Goal: Transaction & Acquisition: Purchase product/service

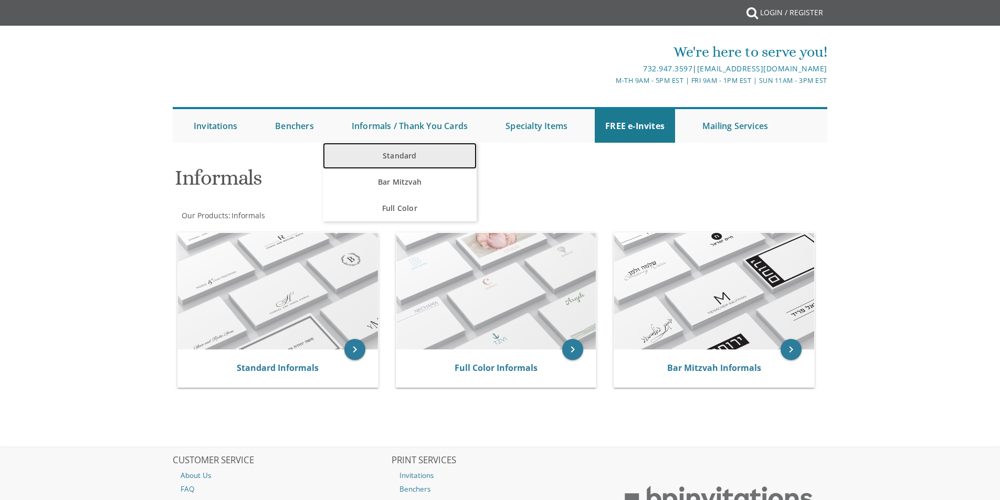
drag, startPoint x: 0, startPoint y: 0, endPoint x: 393, endPoint y: 160, distance: 424.5
click at [393, 160] on link "Standard" at bounding box center [400, 156] width 154 height 26
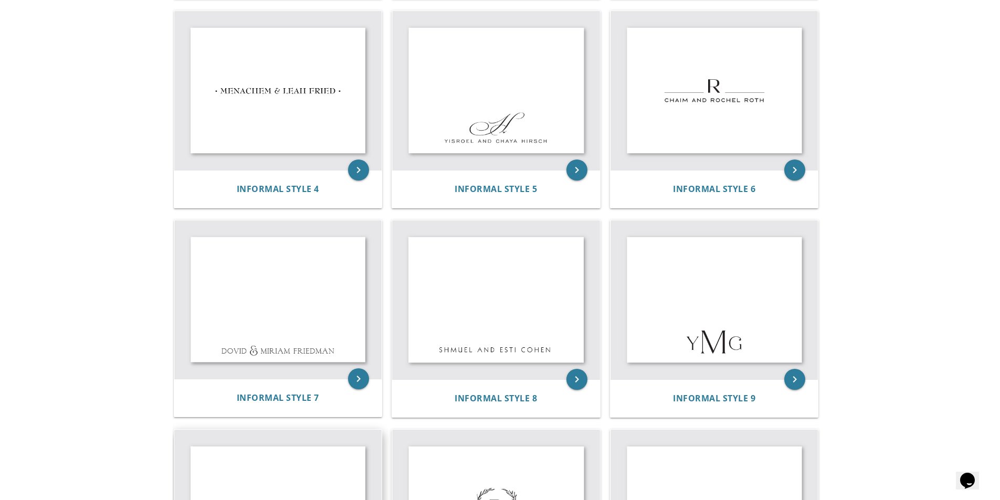
scroll to position [420, 0]
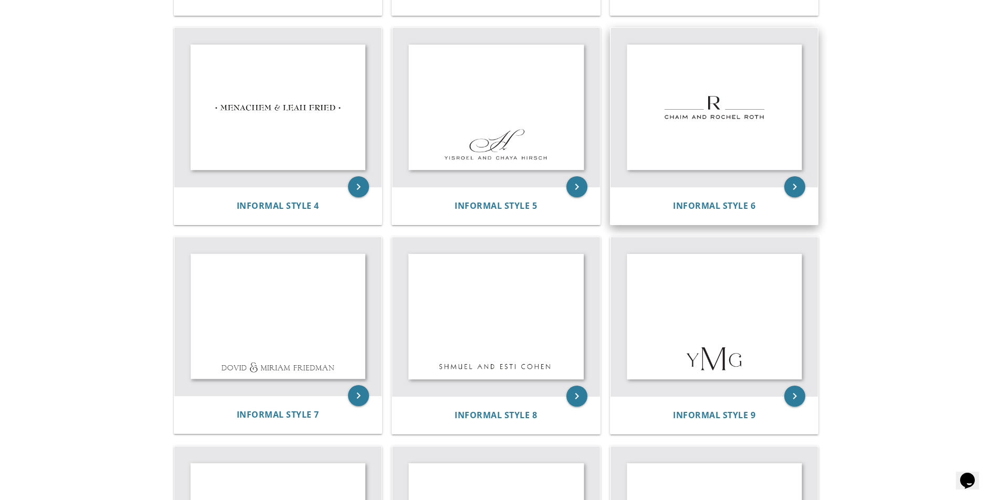
click at [751, 127] on img at bounding box center [715, 107] width 208 height 159
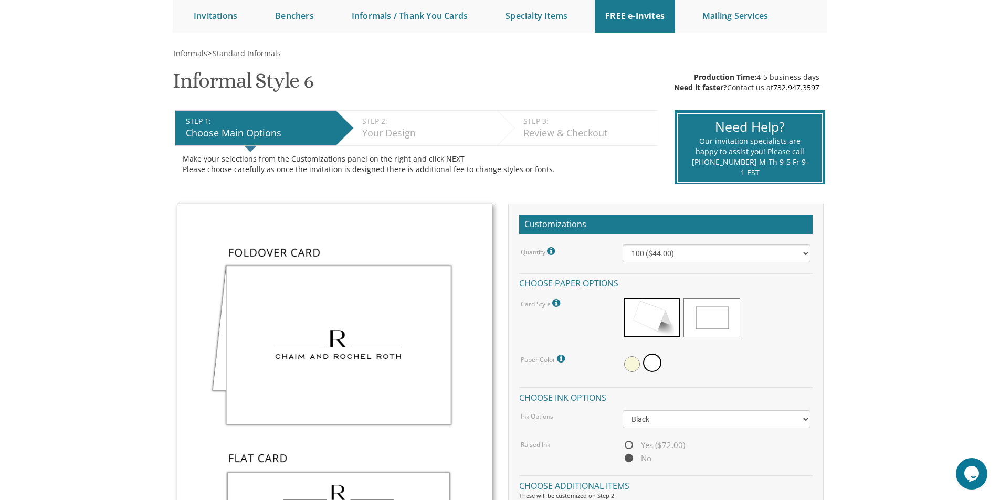
scroll to position [105, 0]
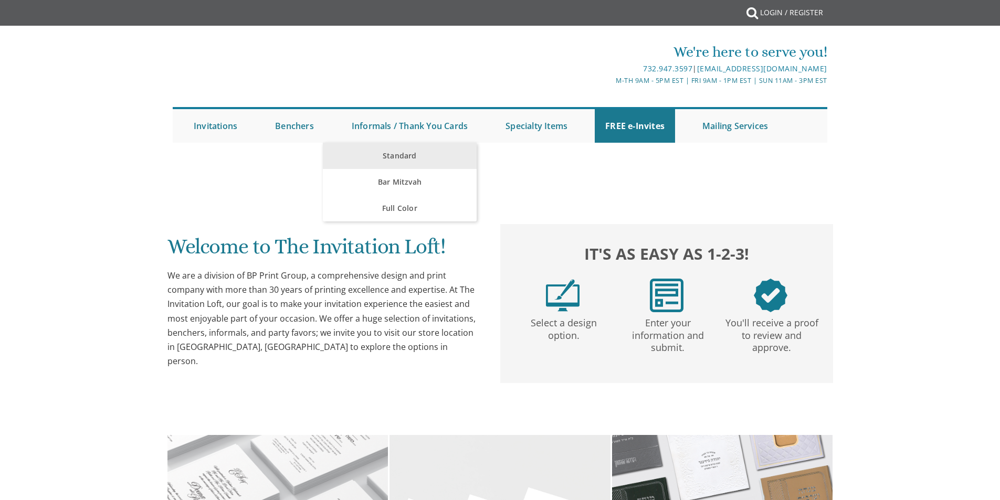
click at [396, 131] on link "Informals / Thank You Cards" at bounding box center [409, 126] width 137 height 34
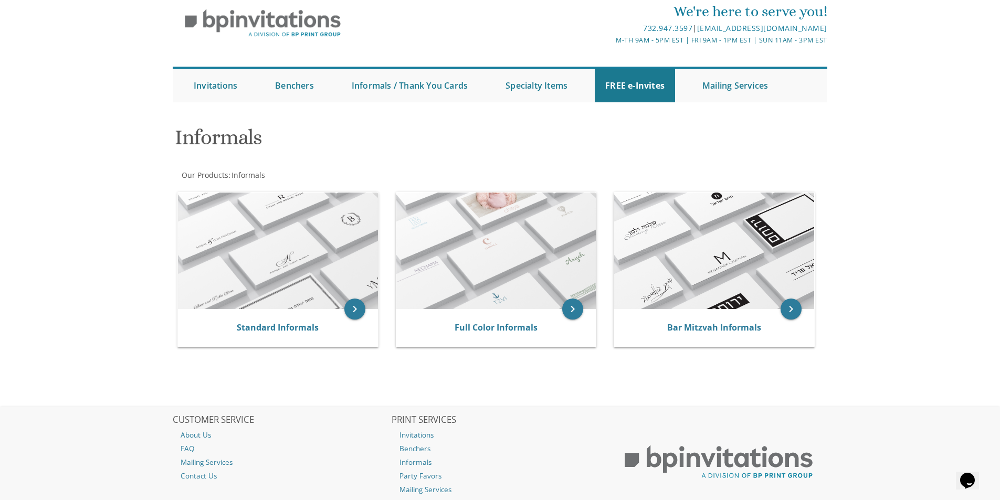
scroll to position [53, 0]
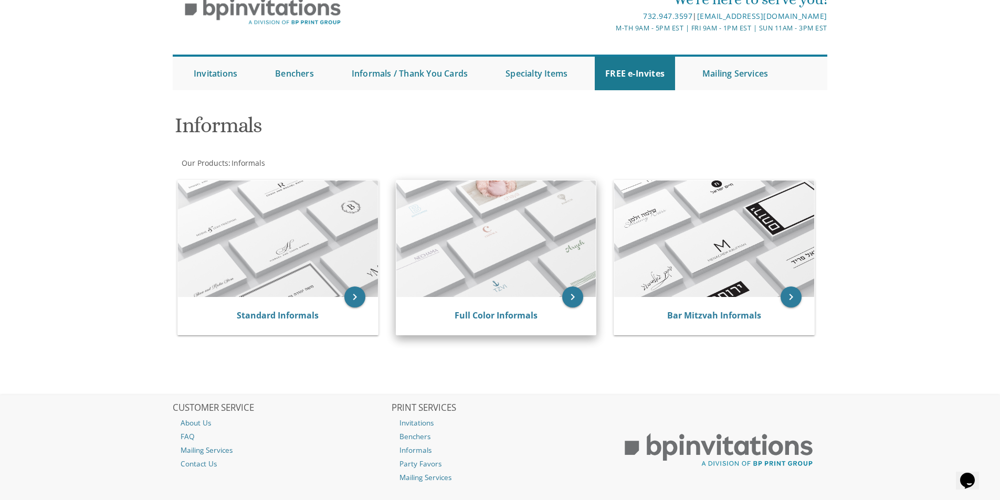
click at [468, 247] on img at bounding box center [496, 239] width 200 height 117
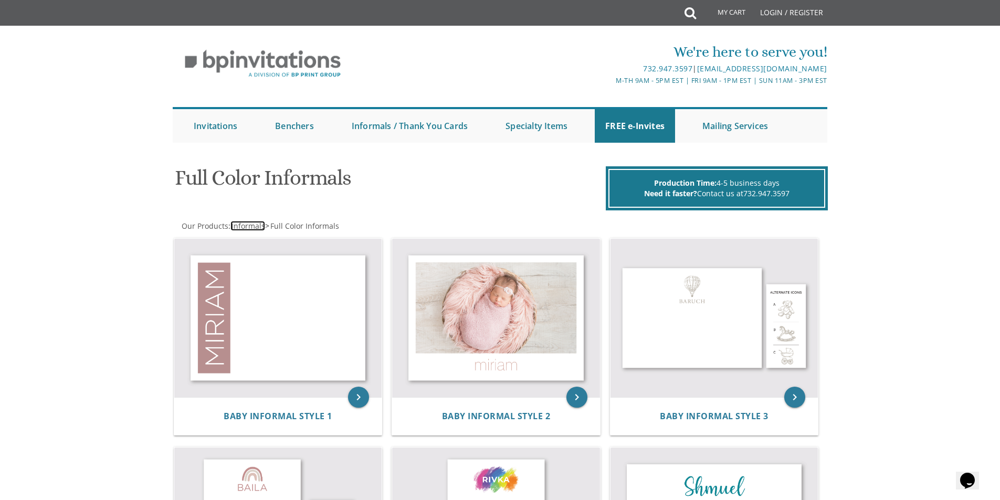
click at [255, 226] on span "Informals" at bounding box center [249, 226] width 34 height 10
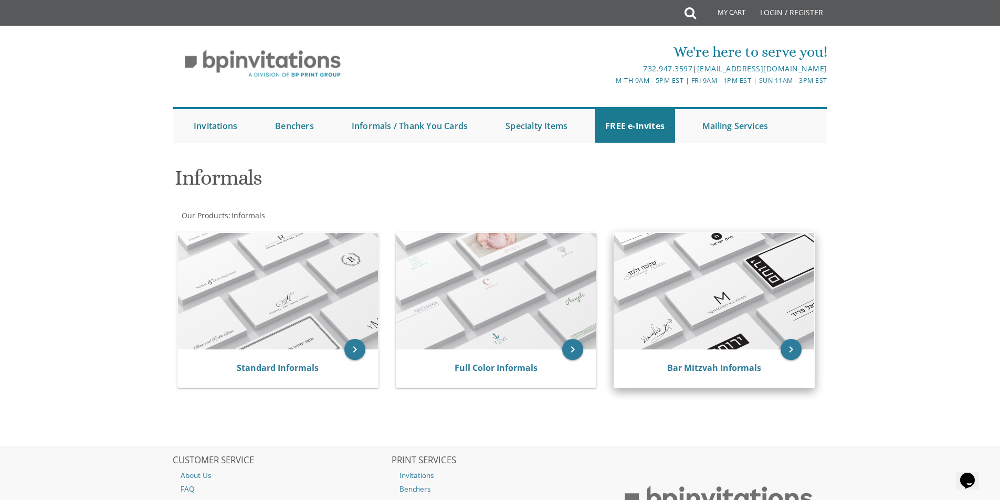
click at [781, 356] on div "Bar Mitzvah Informals" at bounding box center [714, 369] width 200 height 38
click at [731, 341] on img at bounding box center [714, 291] width 200 height 117
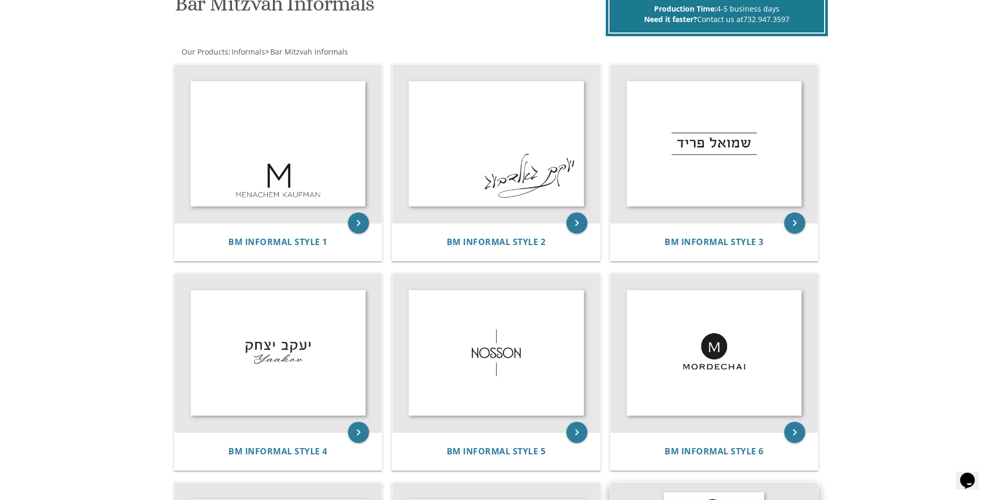
scroll to position [156, 0]
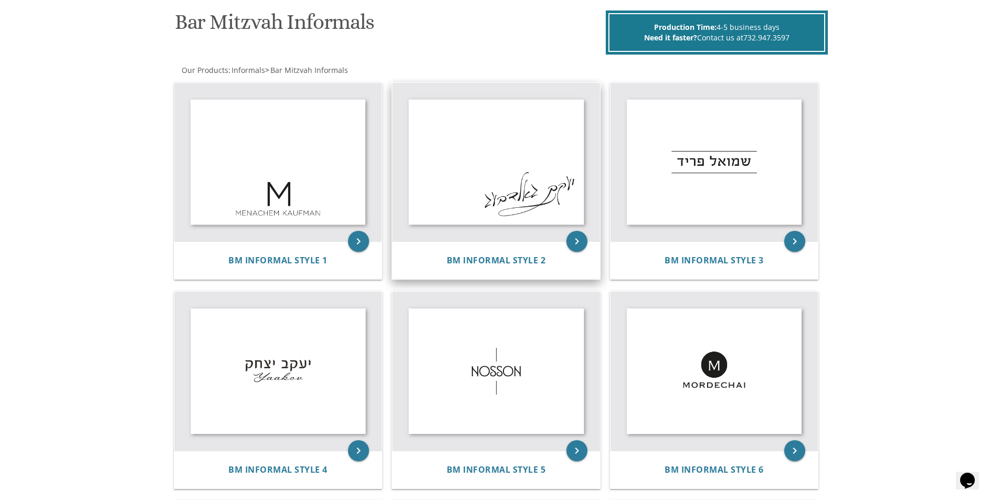
click at [539, 193] on img at bounding box center [496, 162] width 208 height 159
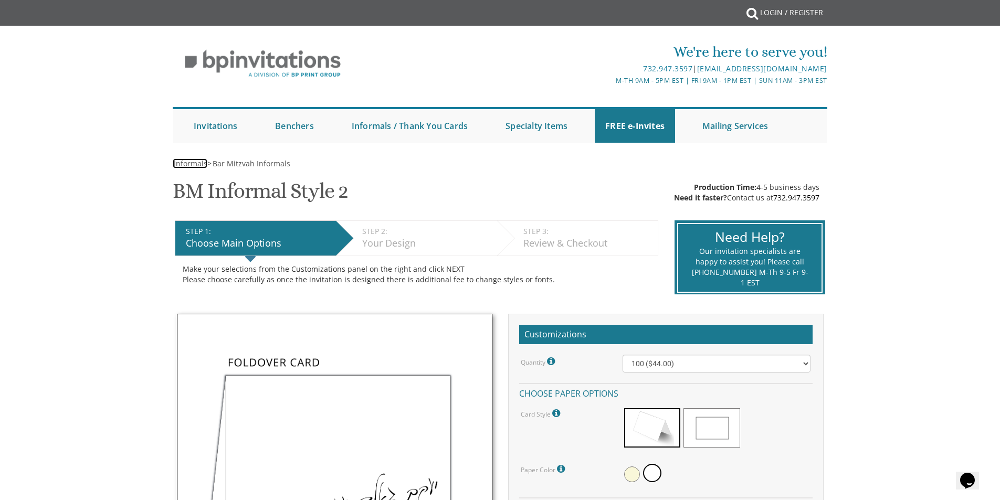
click at [181, 165] on span "Informals" at bounding box center [191, 164] width 34 height 10
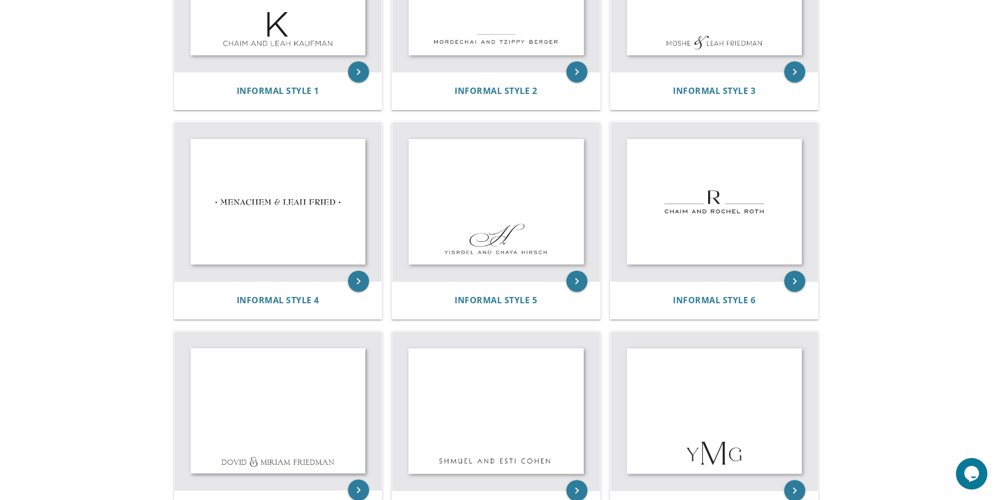
scroll to position [315, 0]
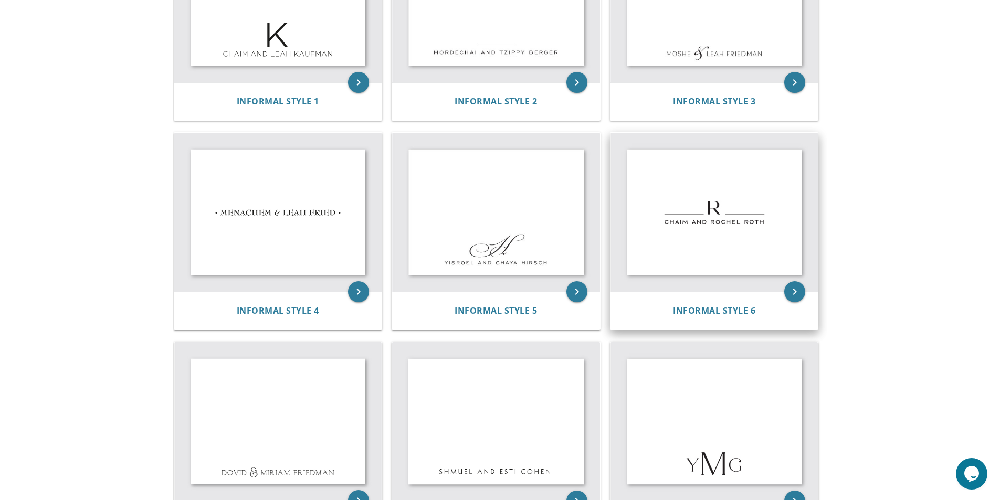
click at [712, 229] on img at bounding box center [715, 212] width 208 height 159
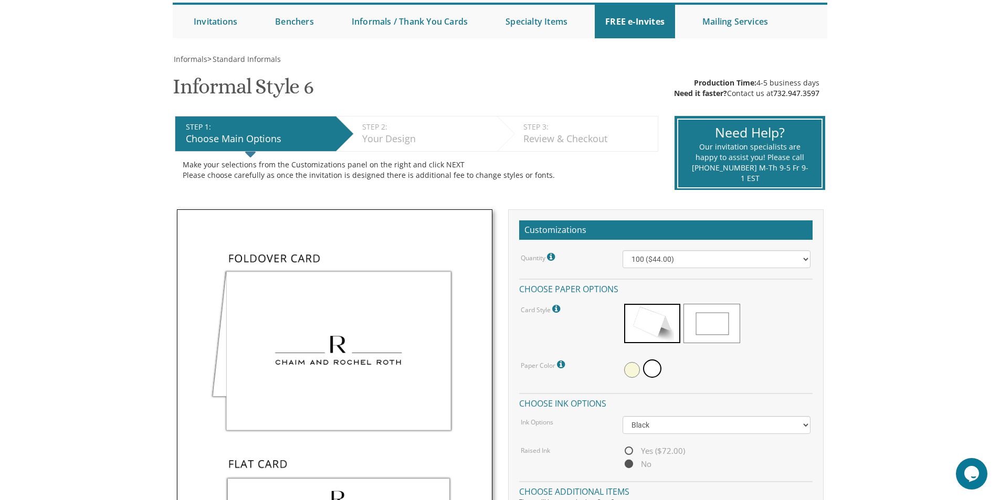
scroll to position [105, 0]
click at [806, 256] on select "100 ($44.00) 200 ($63.00) 300 ($82.00) 400 ($101.00) 500 ($120.00) 600 ($139.00…" at bounding box center [717, 259] width 188 height 18
select select "300"
click at [623, 250] on select "100 ($44.00) 200 ($63.00) 300 ($82.00) 400 ($101.00) 500 ($120.00) 600 ($139.00…" at bounding box center [717, 259] width 188 height 18
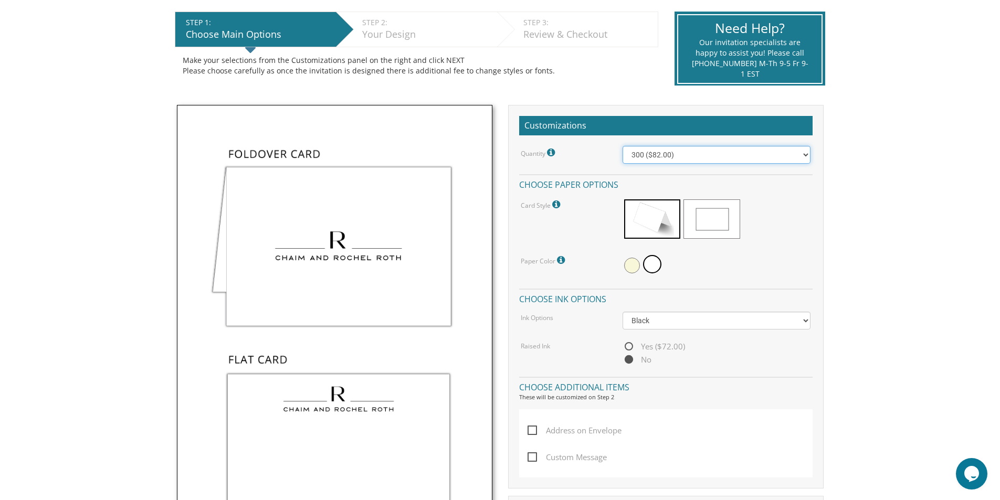
scroll to position [210, 0]
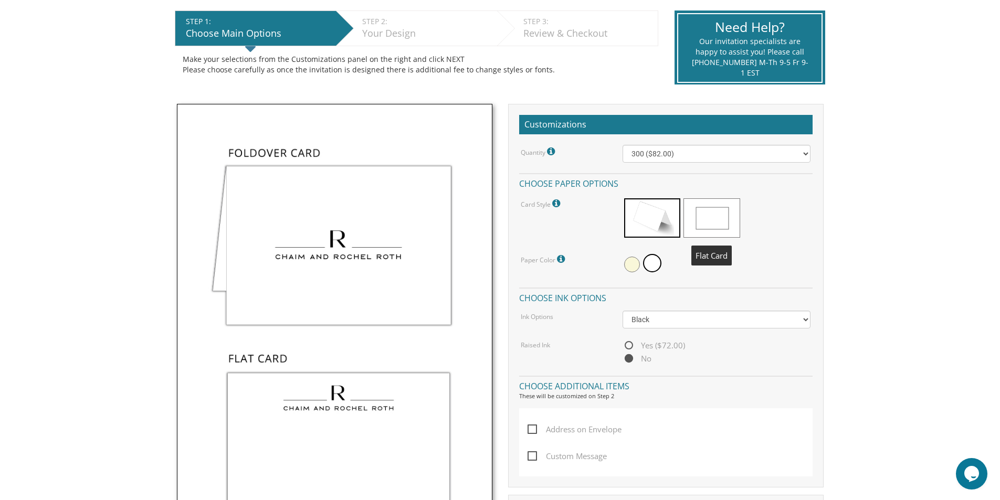
click at [698, 227] on span at bounding box center [712, 217] width 56 height 39
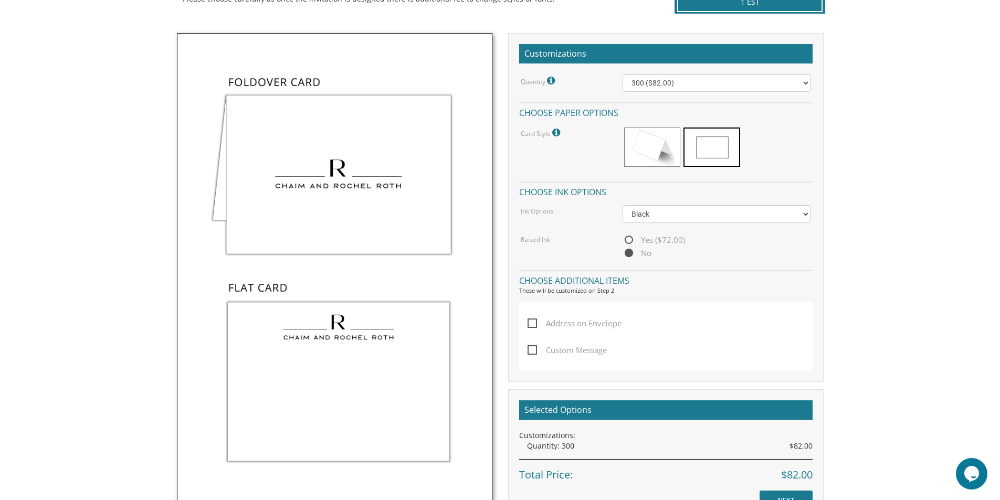
scroll to position [263, 0]
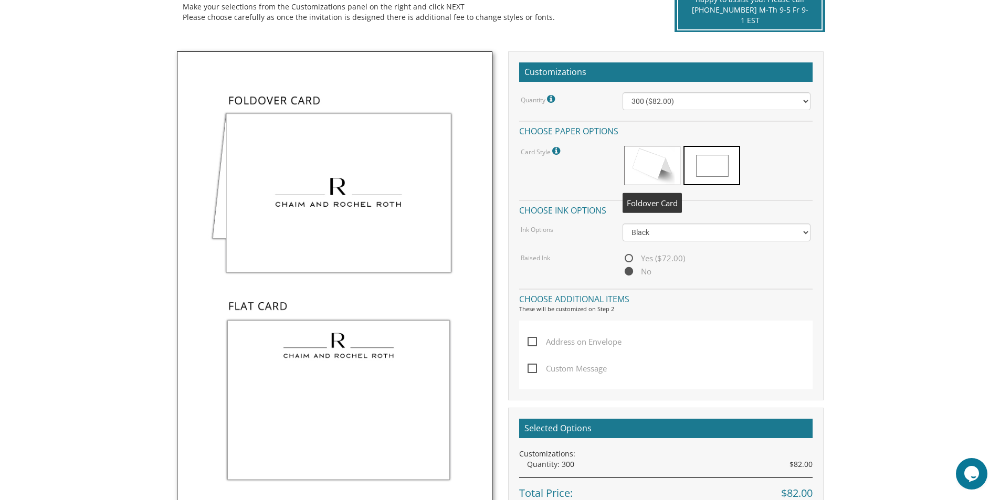
click at [662, 172] on span at bounding box center [652, 165] width 56 height 39
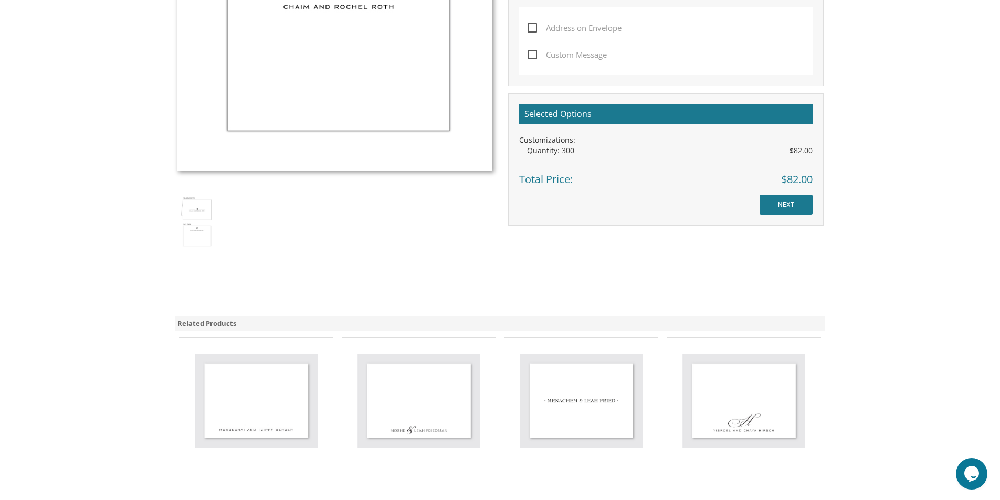
scroll to position [630, 0]
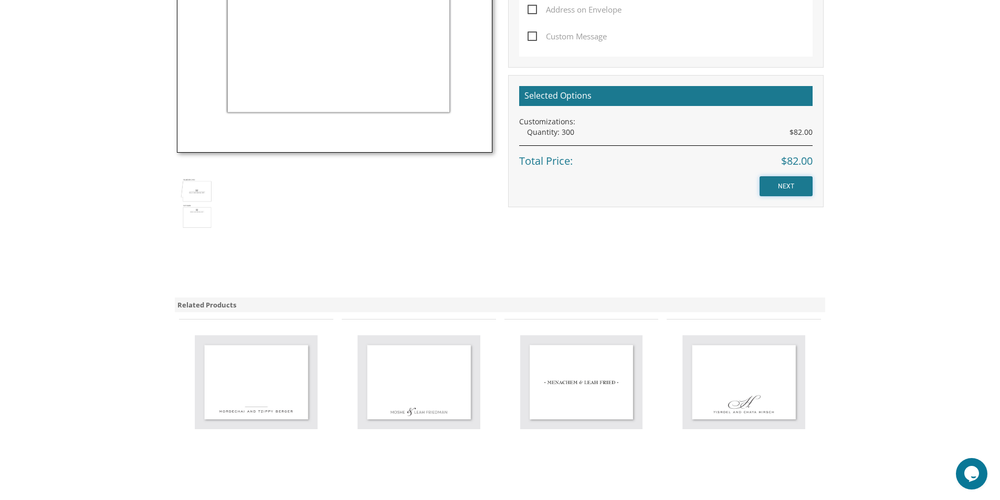
click at [797, 191] on input "NEXT" at bounding box center [786, 186] width 53 height 20
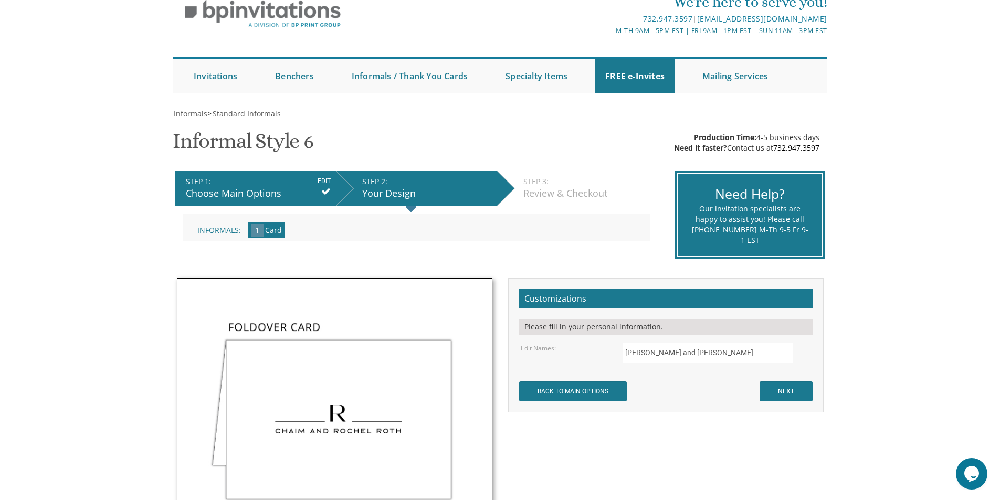
scroll to position [105, 0]
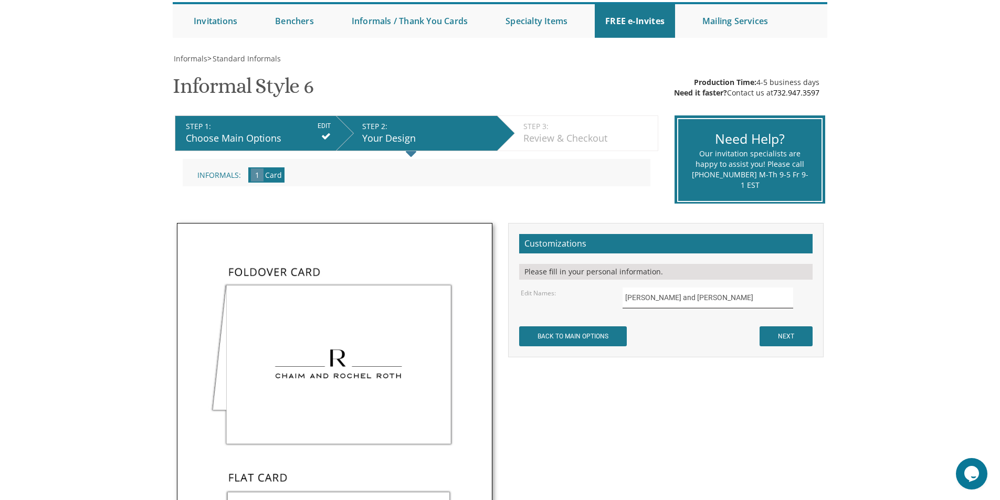
drag, startPoint x: 715, startPoint y: 299, endPoint x: 620, endPoint y: 297, distance: 94.6
click at [620, 297] on div "[PERSON_NAME] and [PERSON_NAME]" at bounding box center [717, 298] width 204 height 20
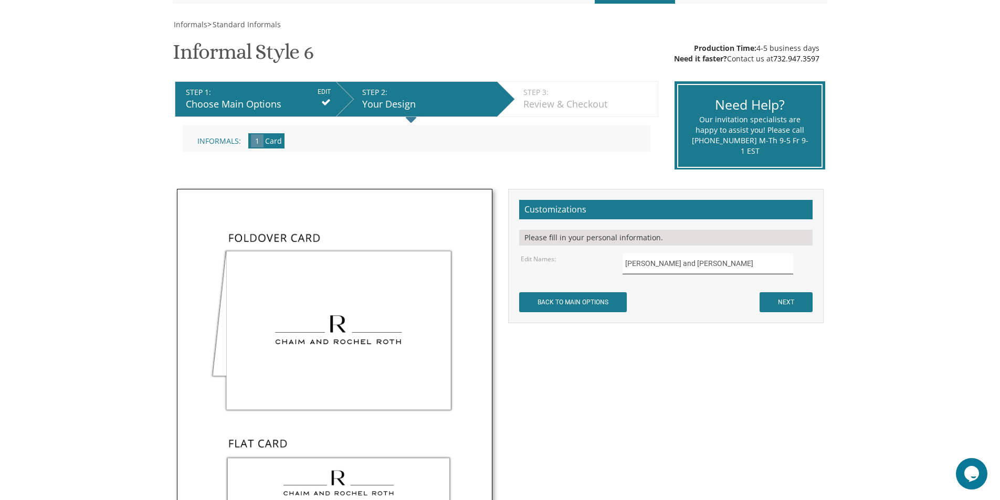
scroll to position [158, 0]
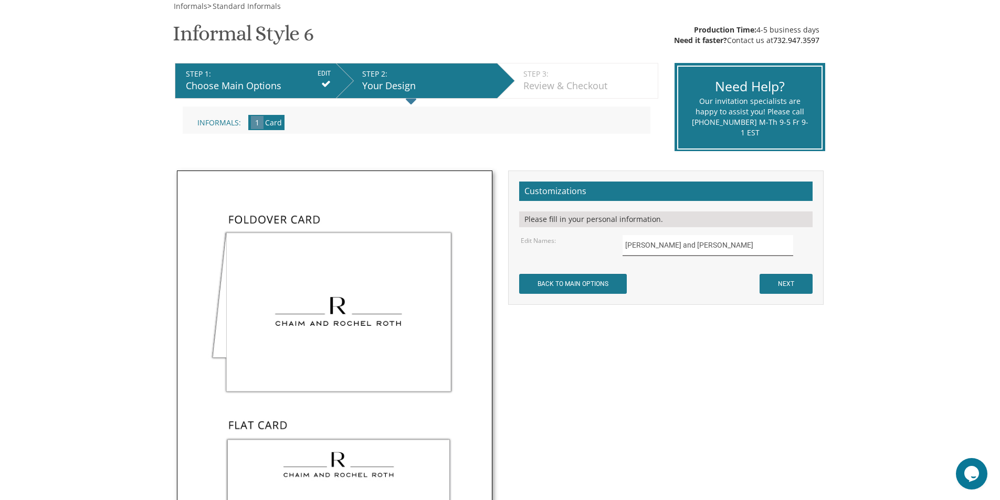
type input "[PERSON_NAME] and [PERSON_NAME]"
click at [796, 283] on input "NEXT" at bounding box center [786, 284] width 53 height 20
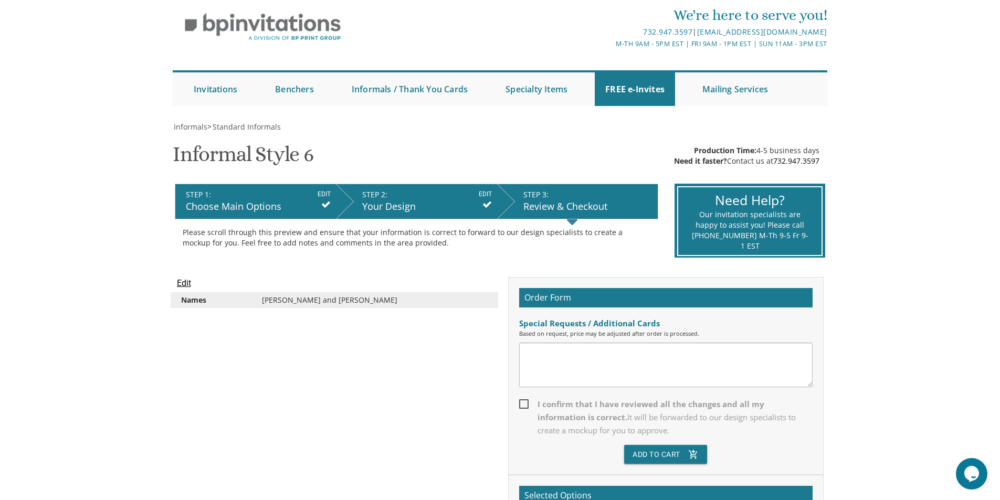
scroll to position [53, 0]
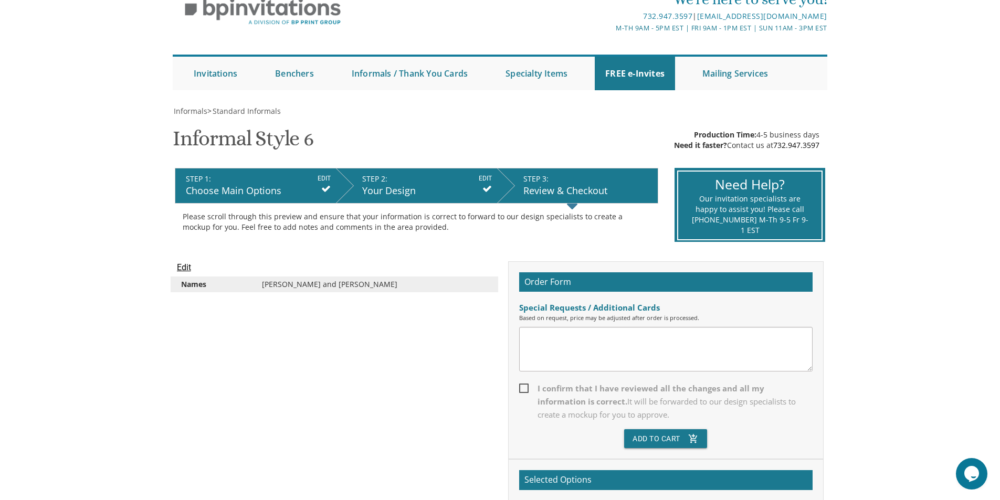
click at [588, 343] on textarea at bounding box center [666, 349] width 294 height 45
click at [648, 342] on textarea "Can the names be moved to the botto of the card" at bounding box center [666, 349] width 294 height 45
click at [700, 339] on textarea "Can the names be moved to the bottom of the card" at bounding box center [666, 349] width 294 height 45
click at [744, 339] on textarea "Can the names be moved to the bottom of the card n stead of the mddle?" at bounding box center [666, 349] width 294 height 45
click at [746, 338] on textarea "Can the names be moved to the bottom of the card n stead of the mddle?" at bounding box center [666, 349] width 294 height 45
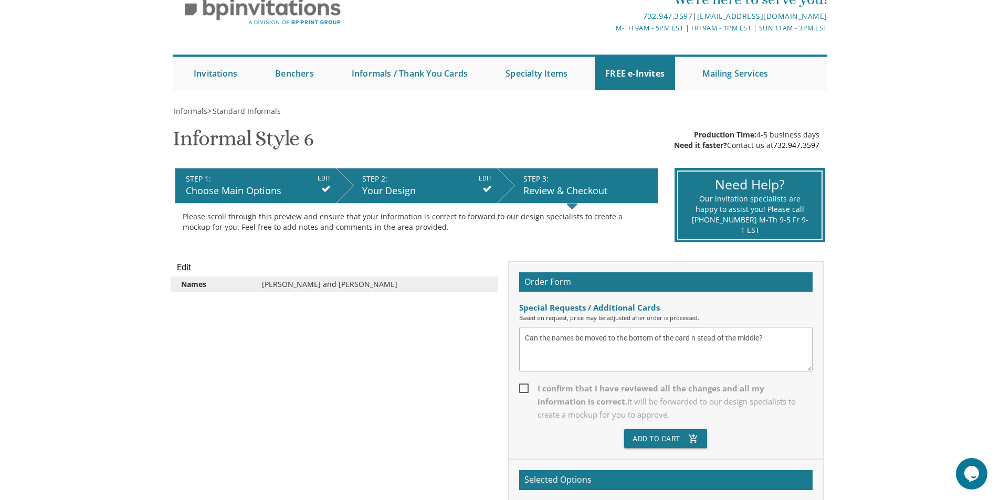
click at [770, 341] on textarea "Can the names be moved to the bottom of the card n stead of the middle?" at bounding box center [666, 349] width 294 height 45
click at [695, 339] on textarea "Can the names be moved to the bottom of the card n stead of the middle?" at bounding box center [666, 349] width 294 height 45
click at [700, 339] on textarea "Can the names be moved to the bottom of the card in stead of the middle?" at bounding box center [666, 349] width 294 height 45
click at [702, 339] on textarea "Can the names be moved to the bottom of the card in stead of the middle?" at bounding box center [666, 349] width 294 height 45
click at [771, 343] on textarea "Can the names be moved to the bottom of the card instead of the middle?" at bounding box center [666, 349] width 294 height 45
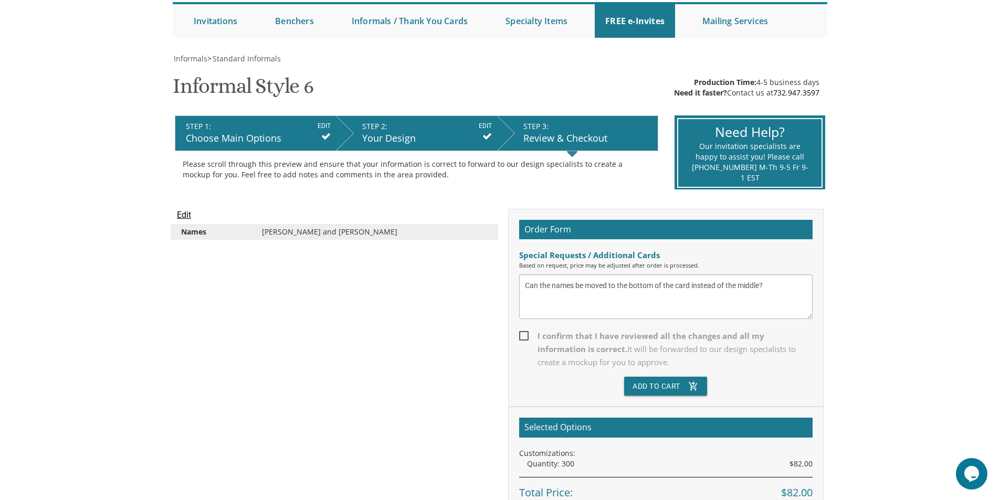
scroll to position [158, 0]
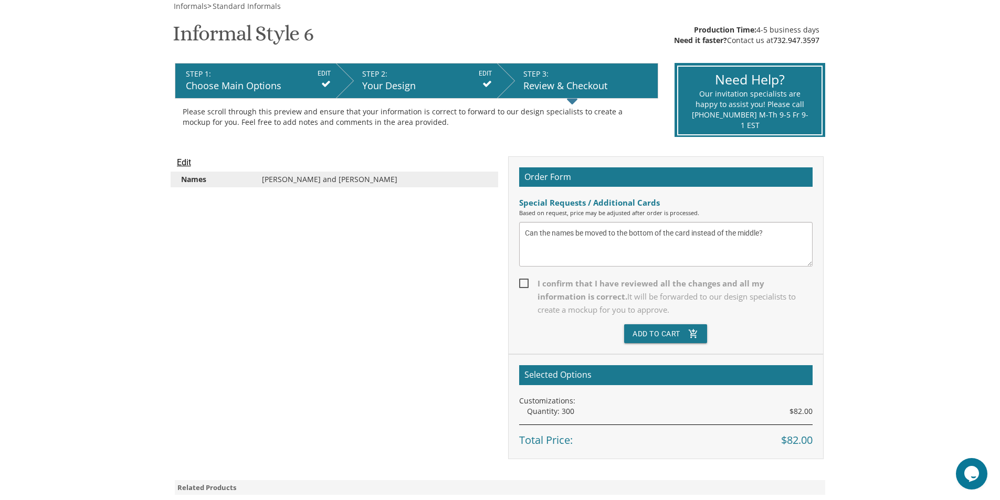
type textarea "Can the names be moved to the bottom of the card instead of the middle?"
click at [526, 284] on span "I confirm that I have reviewed all the changes and all my information is correc…" at bounding box center [666, 296] width 294 height 39
click at [526, 284] on input "I confirm that I have reviewed all the changes and all my information is correc…" at bounding box center [522, 282] width 7 height 7
checkbox input "true"
click at [673, 330] on button "Add To Cart add_shopping_cart" at bounding box center [665, 334] width 83 height 19
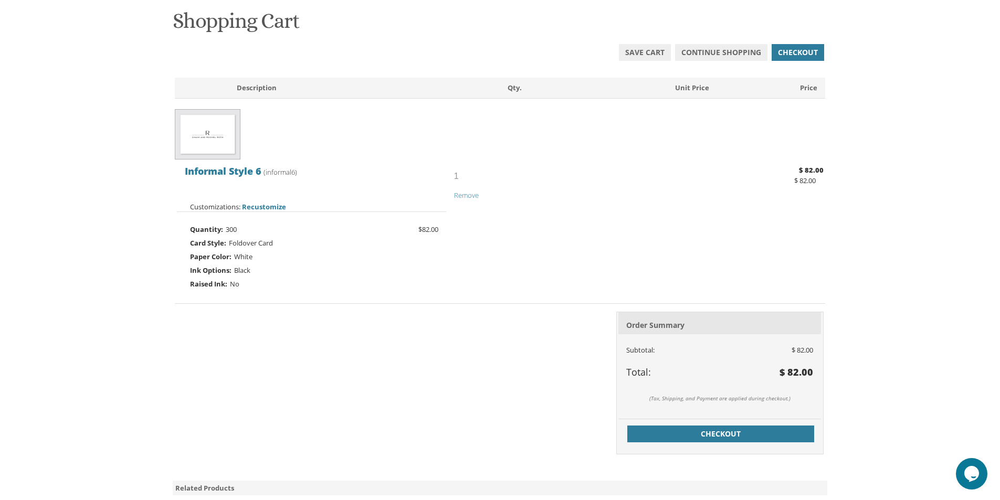
scroll to position [210, 0]
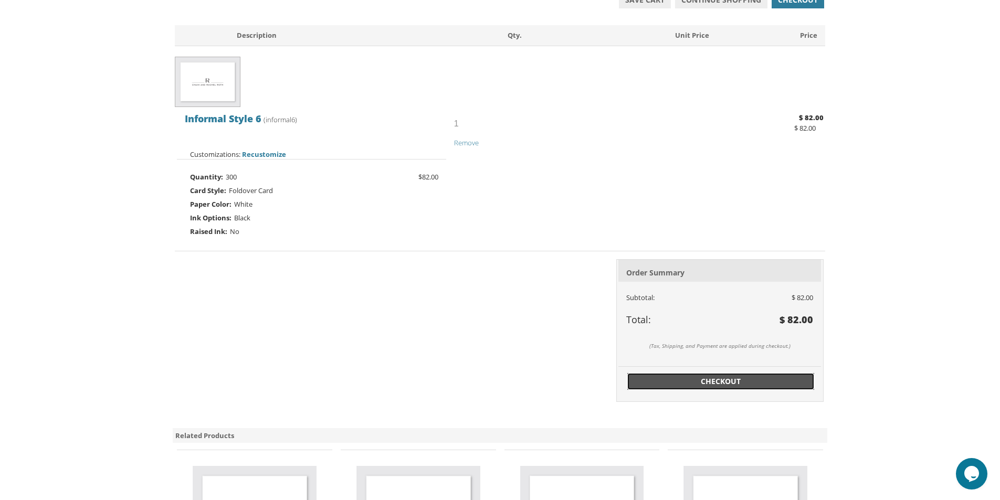
click at [672, 379] on span "Checkout" at bounding box center [721, 381] width 174 height 11
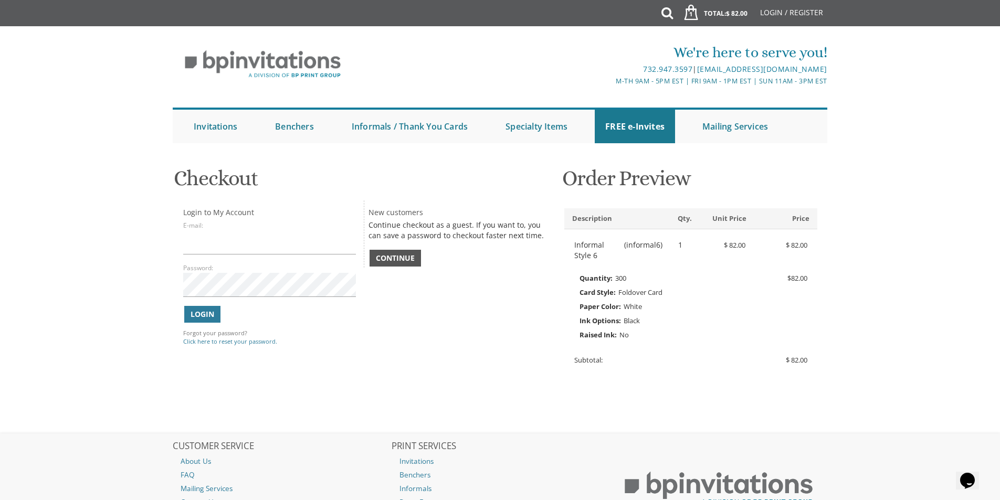
click at [407, 255] on span "Continue" at bounding box center [395, 258] width 39 height 11
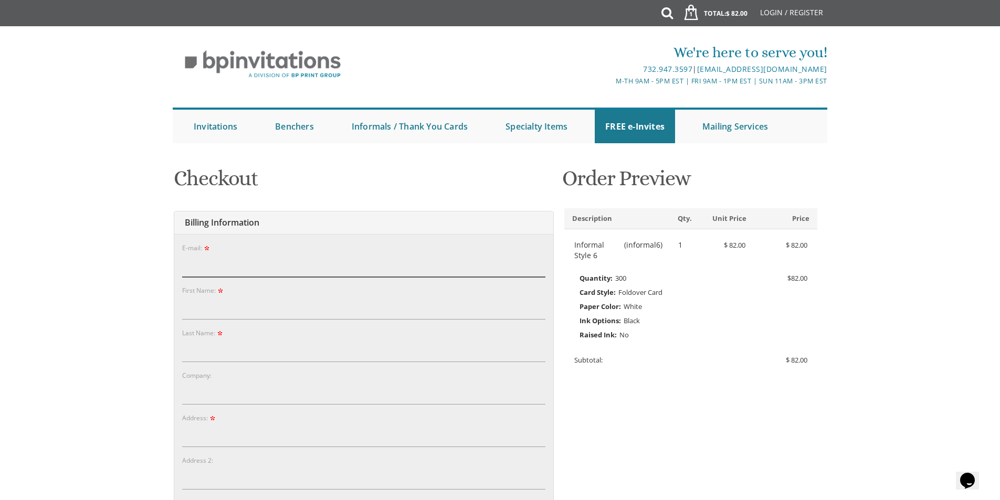
click at [280, 259] on input "E-mail:" at bounding box center [363, 265] width 363 height 24
type input "amselyehudis@gmail.com"
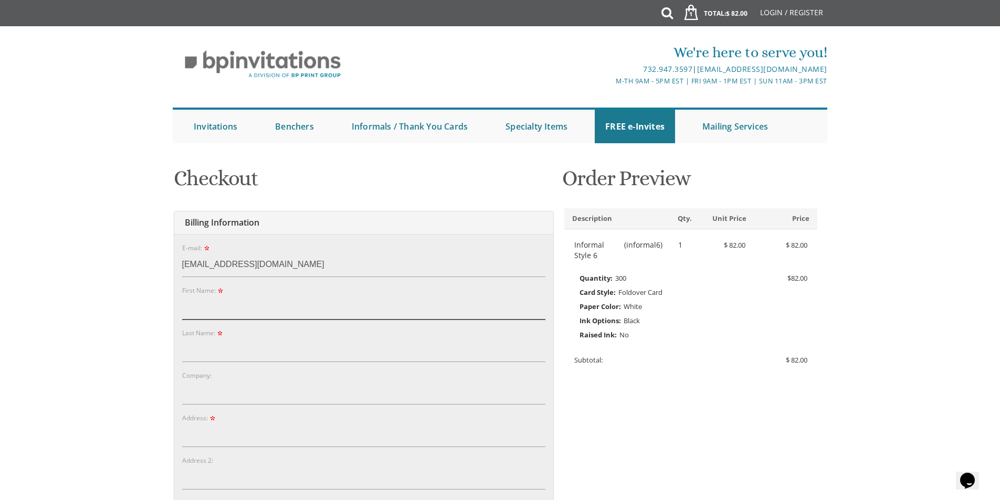
click at [222, 307] on input "First Name:" at bounding box center [363, 308] width 363 height 24
type input "Yehudis"
click at [238, 337] on div "Last Name:" at bounding box center [363, 345] width 363 height 35
click at [237, 347] on input "Last Name:" at bounding box center [363, 350] width 363 height 24
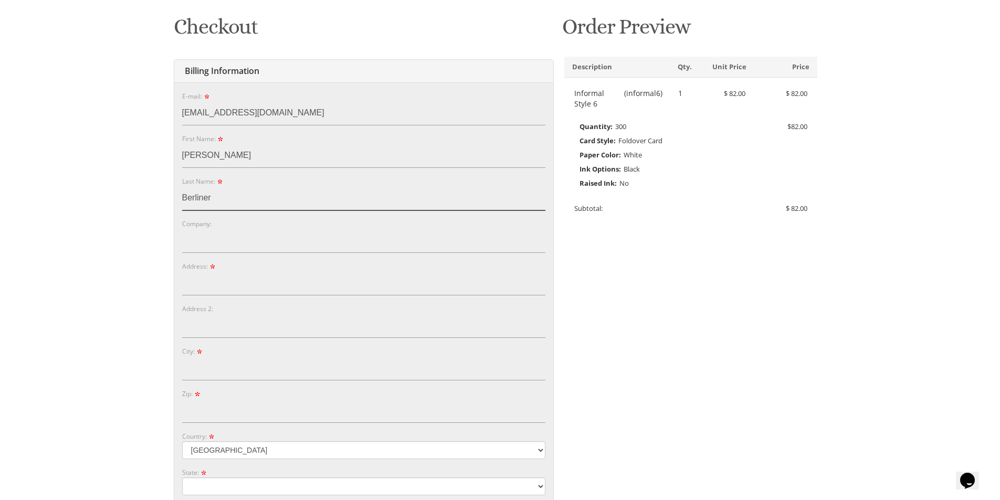
scroll to position [158, 0]
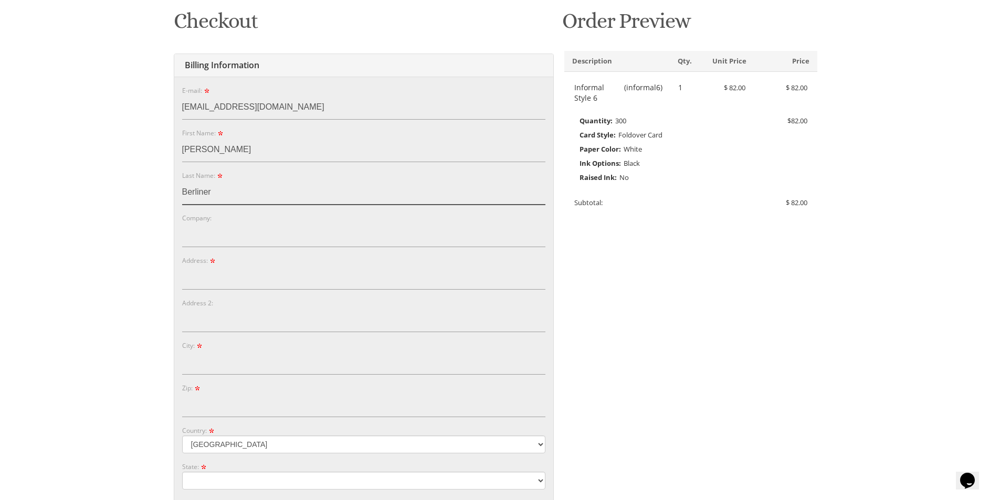
type input "Berliner"
click at [254, 277] on input "Address:" at bounding box center [363, 278] width 363 height 24
type input "[STREET_ADDRESS]"
click at [222, 348] on div "City:" at bounding box center [363, 357] width 363 height 35
click at [224, 360] on input "City:" at bounding box center [363, 363] width 363 height 24
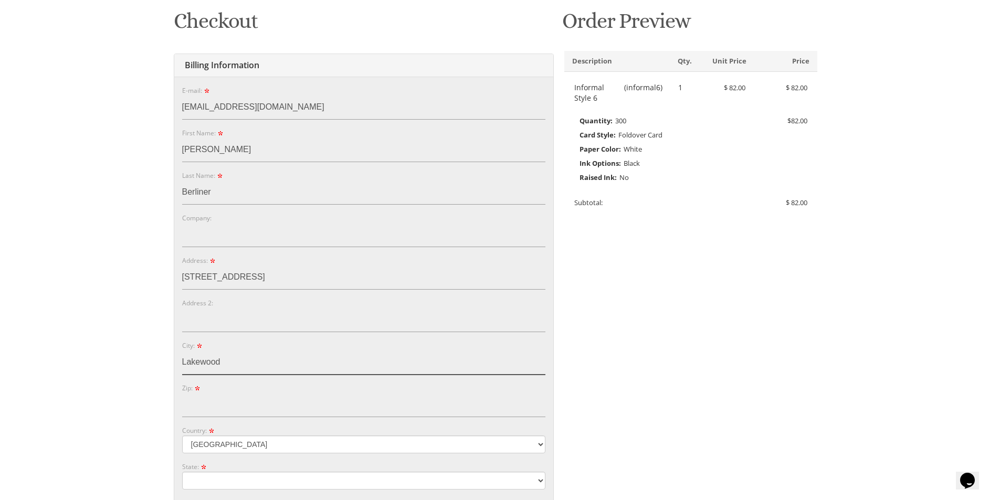
type input "Lakewood"
click at [241, 406] on input "Zip:" at bounding box center [363, 405] width 363 height 24
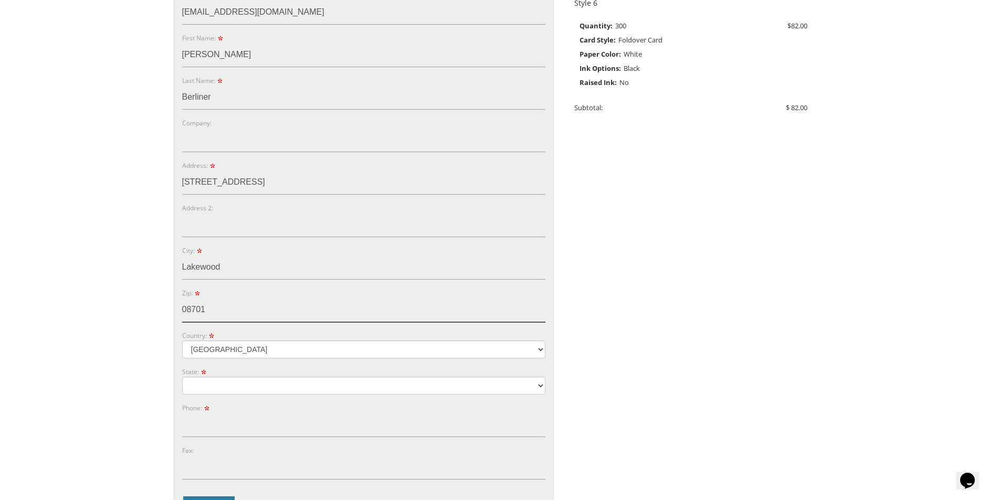
scroll to position [263, 0]
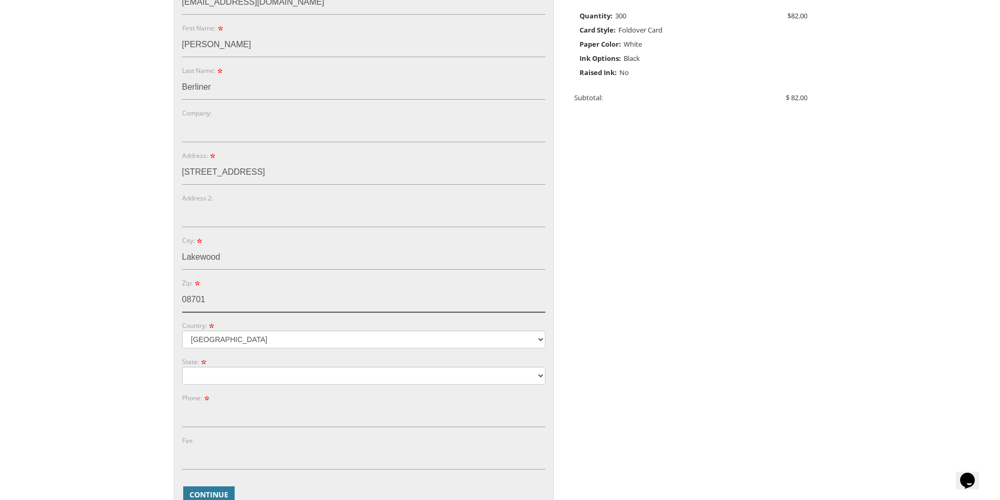
type input "08701"
click at [257, 381] on select "Alabama Alaska Guam" at bounding box center [363, 376] width 363 height 18
select select "NJ"
click at [182, 367] on select "Alabama Alaska Guam" at bounding box center [363, 376] width 363 height 18
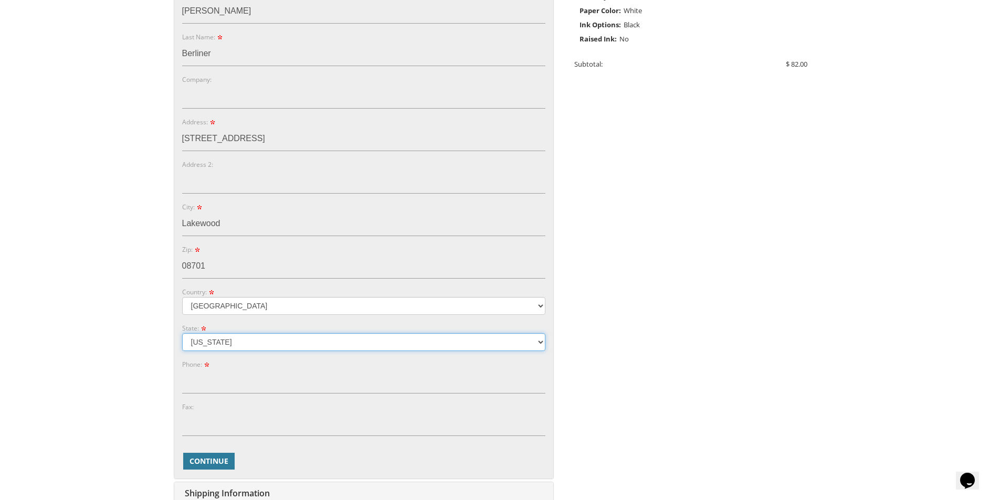
scroll to position [315, 0]
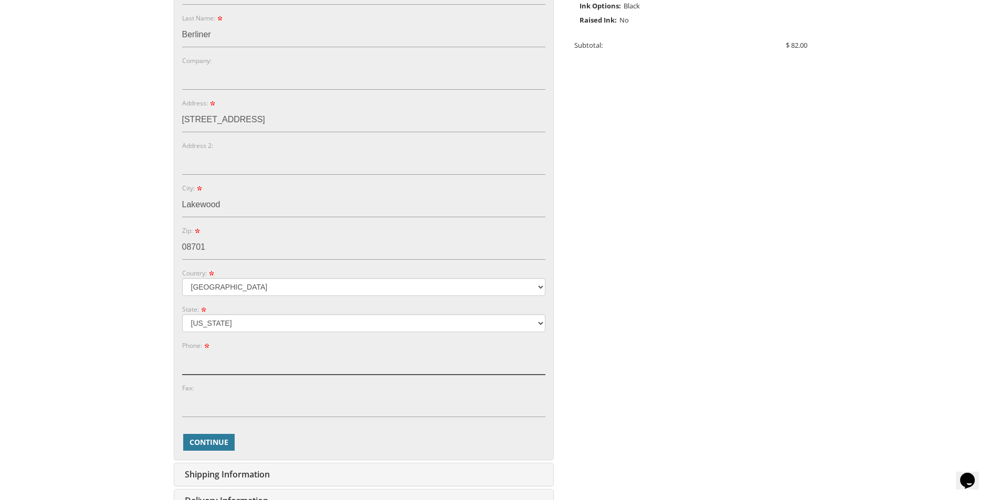
click at [242, 356] on input "Phone:" at bounding box center [363, 363] width 363 height 24
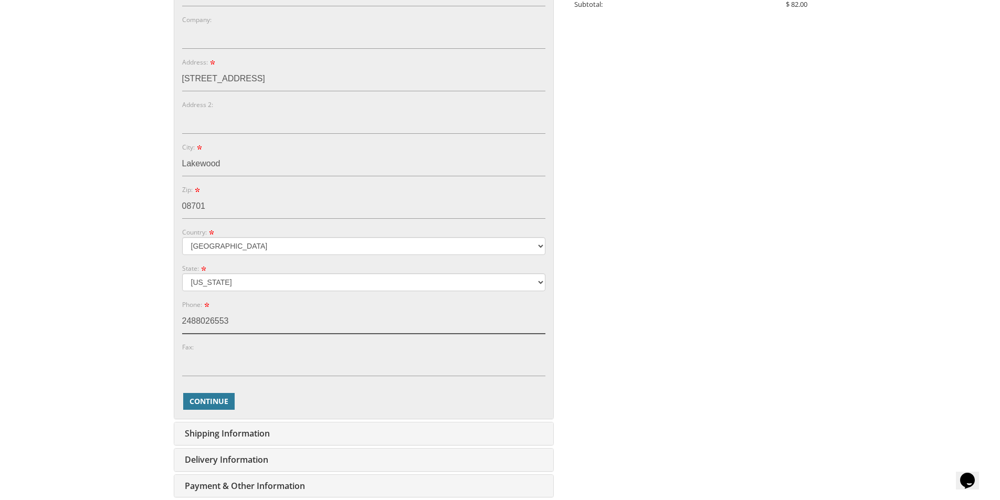
scroll to position [420, 0]
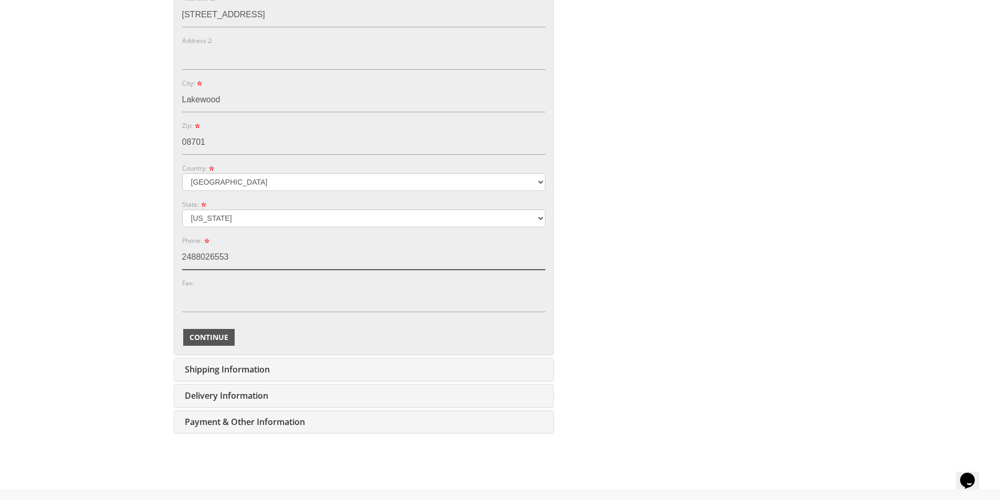
type input "2488026553"
click at [222, 337] on span "Continue" at bounding box center [209, 337] width 39 height 11
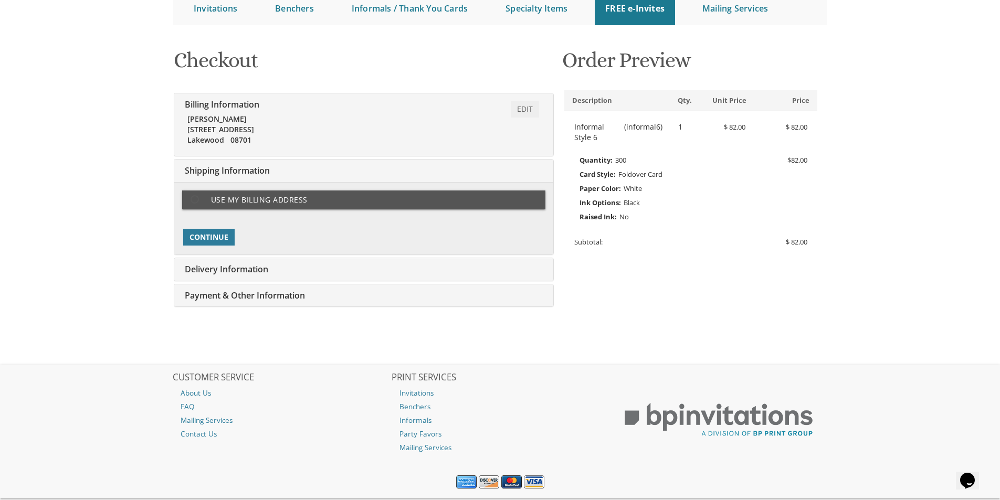
scroll to position [164, 0]
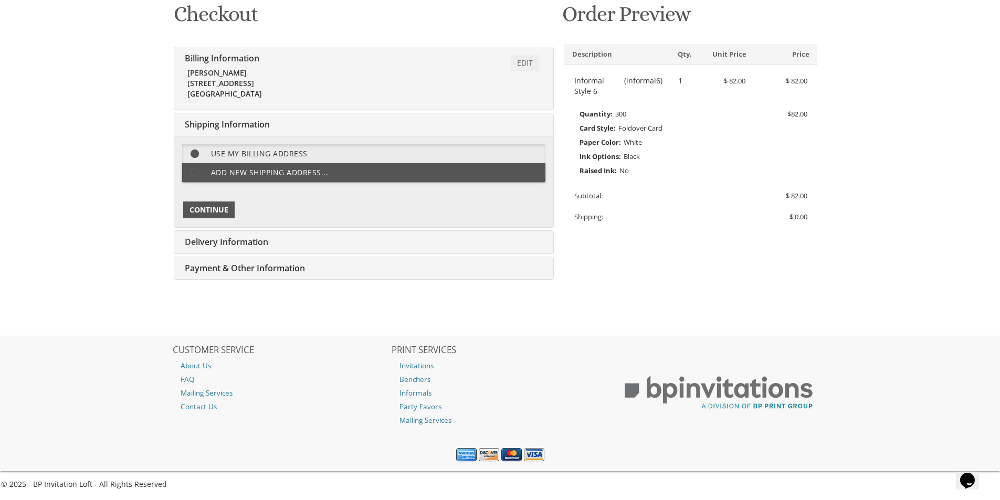
click at [220, 208] on span "Continue" at bounding box center [209, 210] width 39 height 11
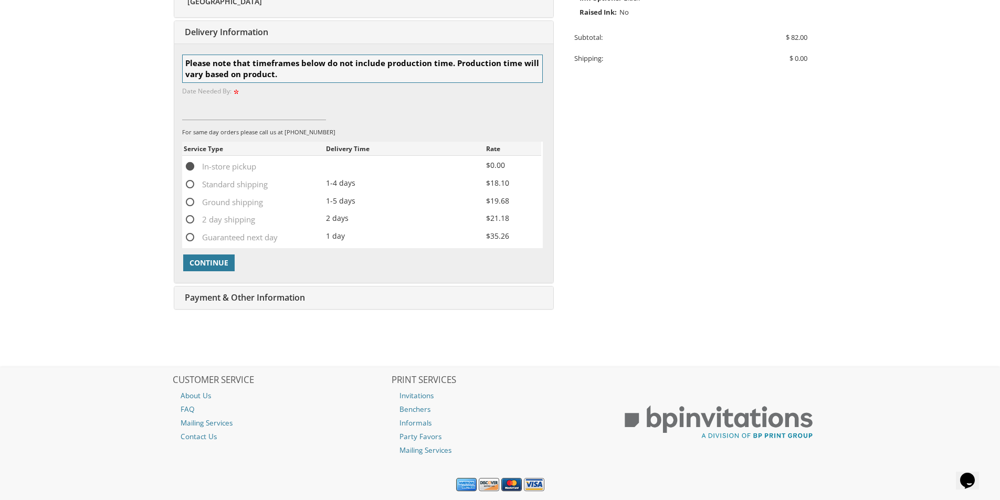
scroll to position [325, 0]
click at [204, 110] on input at bounding box center [254, 107] width 144 height 24
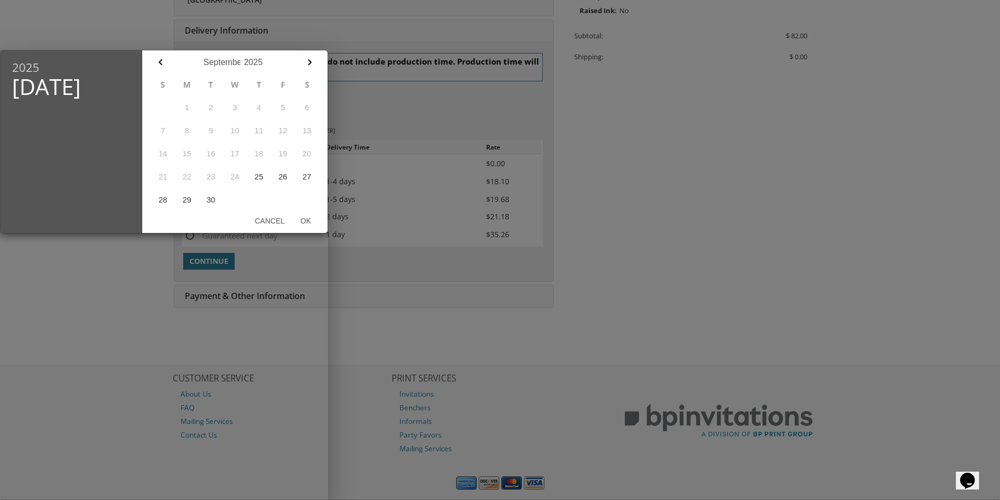
click at [378, 166] on div at bounding box center [500, 187] width 1000 height 625
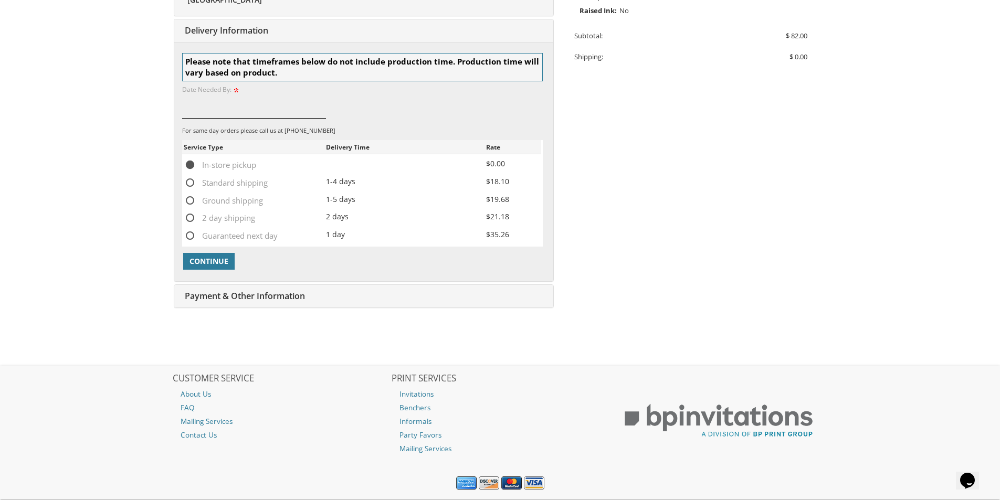
click at [210, 103] on input at bounding box center [254, 107] width 144 height 24
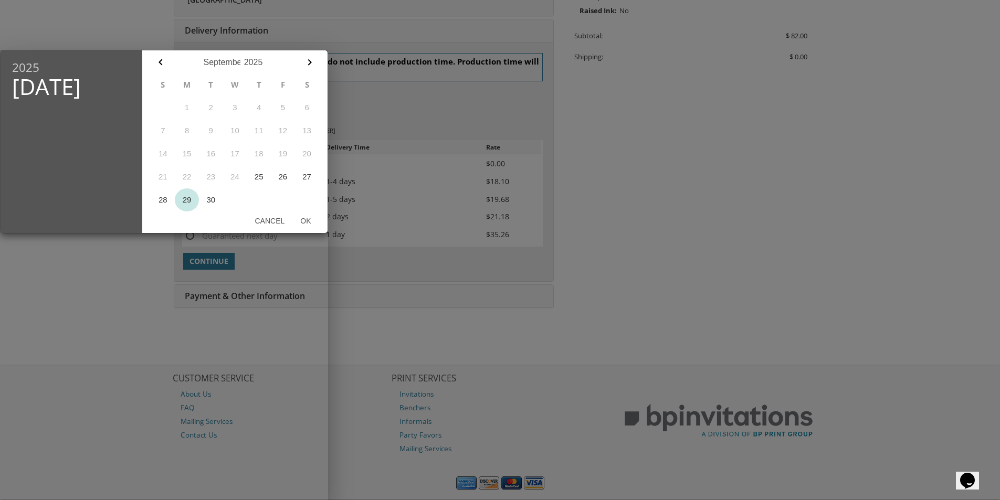
click at [188, 202] on button "29" at bounding box center [187, 200] width 24 height 23
click at [304, 221] on button "Ok" at bounding box center [305, 221] width 26 height 19
type input "Sep 29, 2025"
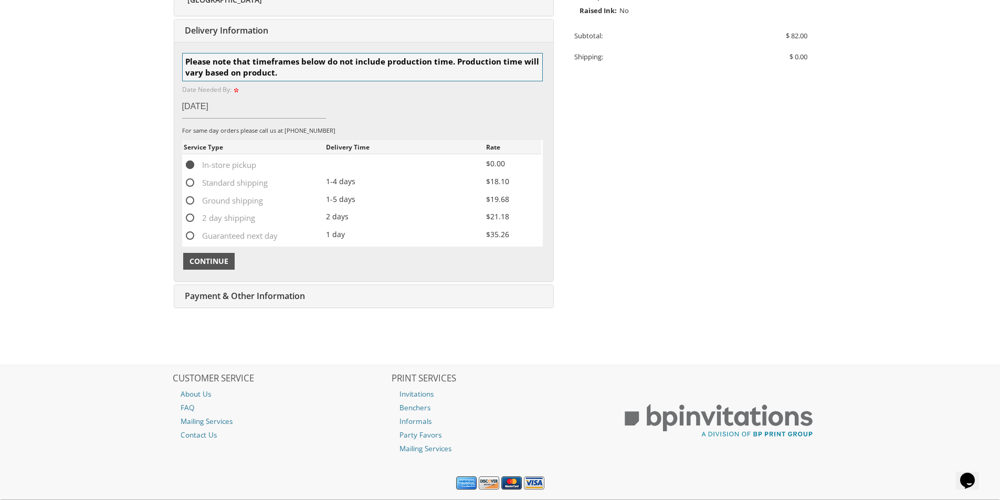
click at [202, 257] on span "Continue" at bounding box center [209, 261] width 39 height 11
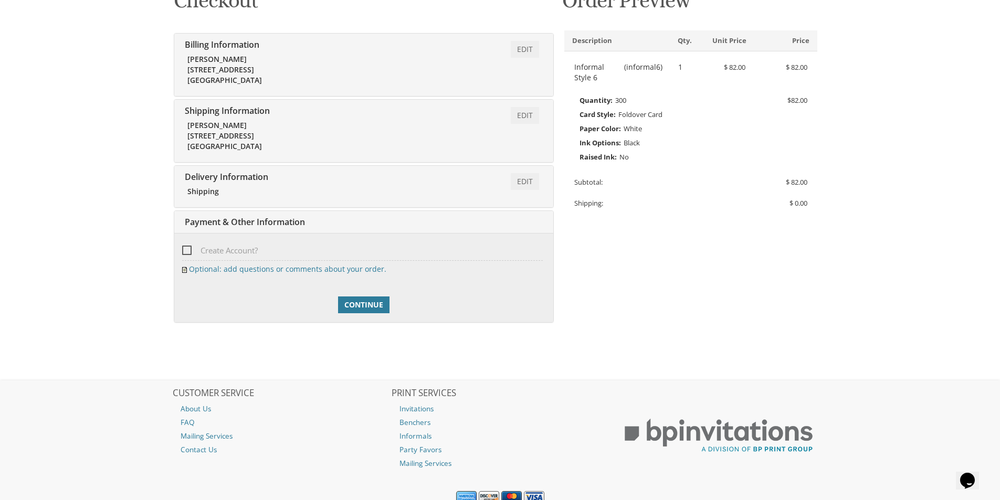
scroll to position [221, 0]
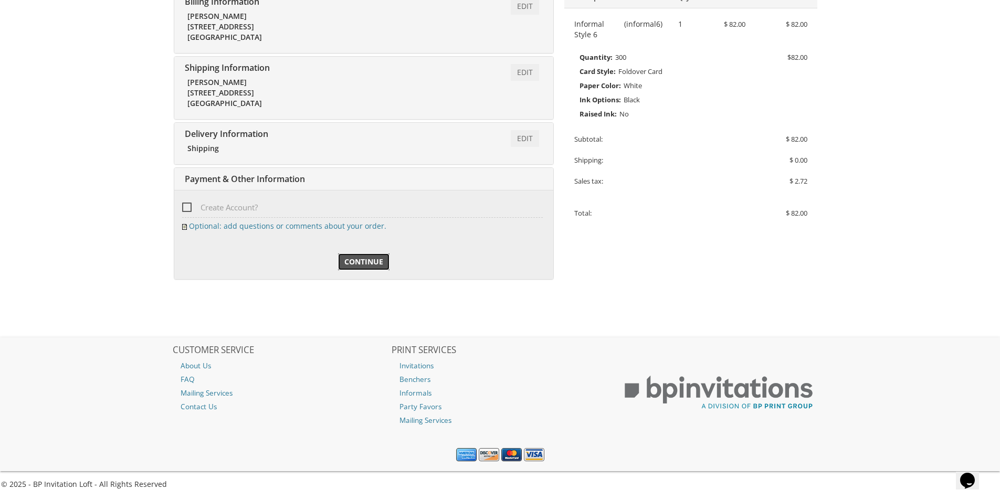
click at [353, 263] on span "Continue" at bounding box center [363, 262] width 39 height 11
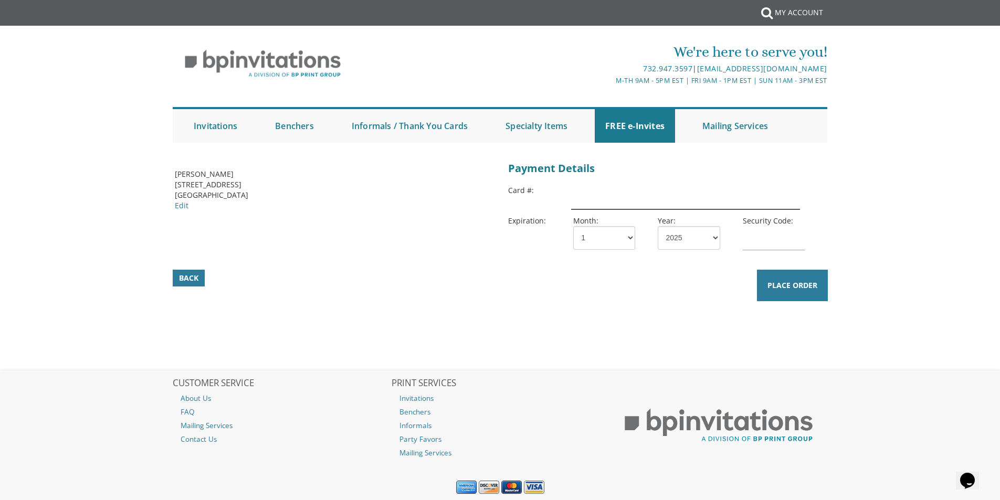
click at [590, 197] on input "text" at bounding box center [685, 197] width 228 height 24
click at [182, 208] on link "Edit" at bounding box center [182, 206] width 14 height 10
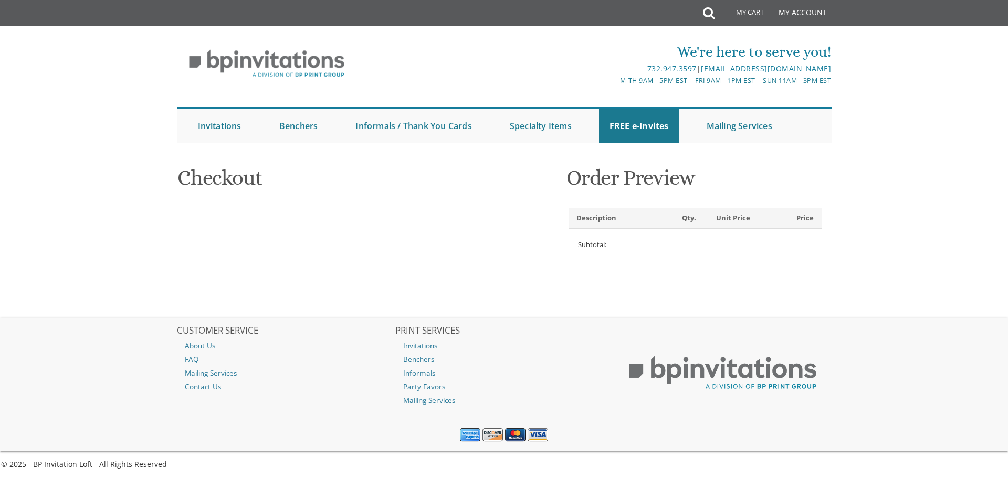
select select
type input "[EMAIL_ADDRESS][DOMAIN_NAME]"
type input "[PERSON_NAME]"
type input "Berliner"
type input "[STREET_ADDRESS]"
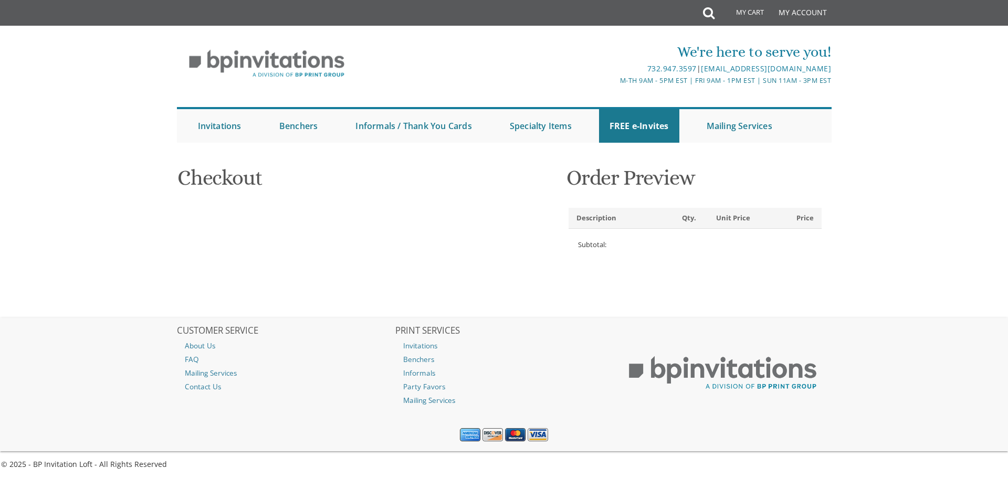
type input "Lakewood"
type input "08701"
select select "US"
select select "NJ"
type input "2488026553"
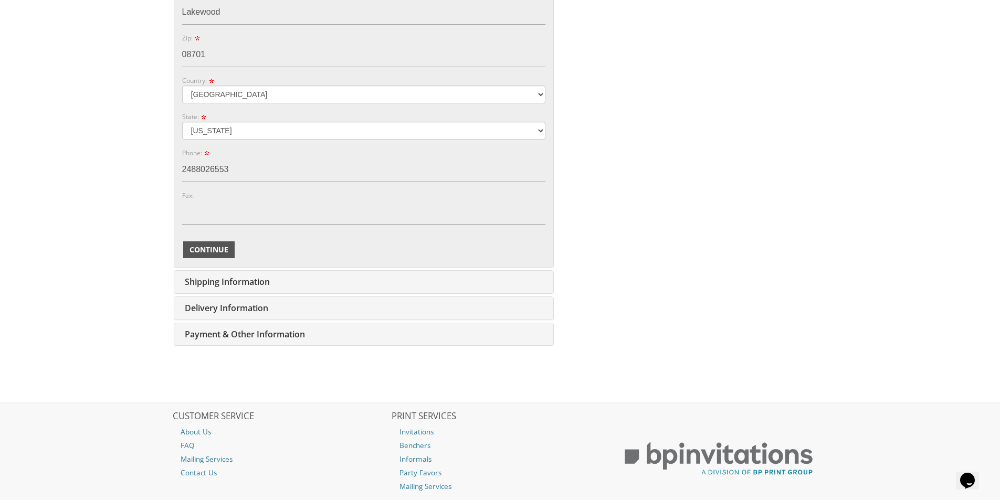
scroll to position [525, 0]
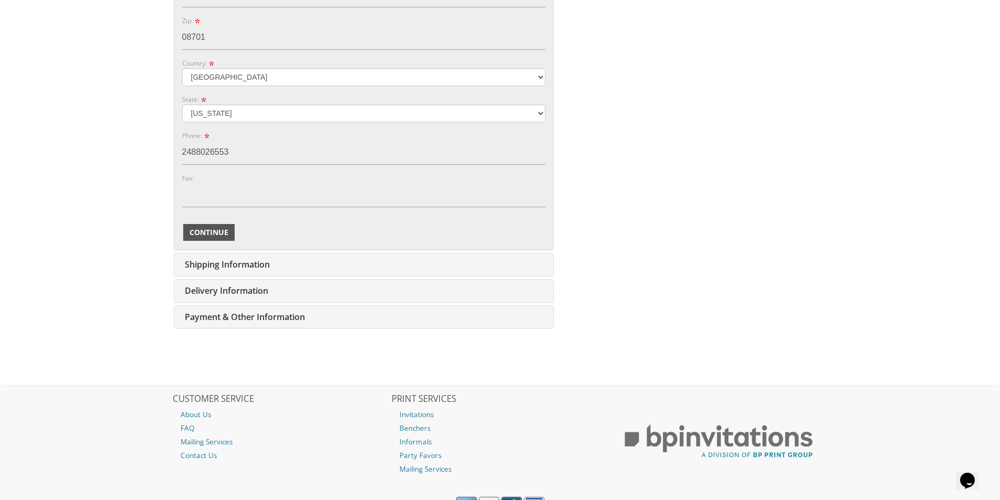
click at [204, 226] on button "Continue" at bounding box center [208, 232] width 51 height 17
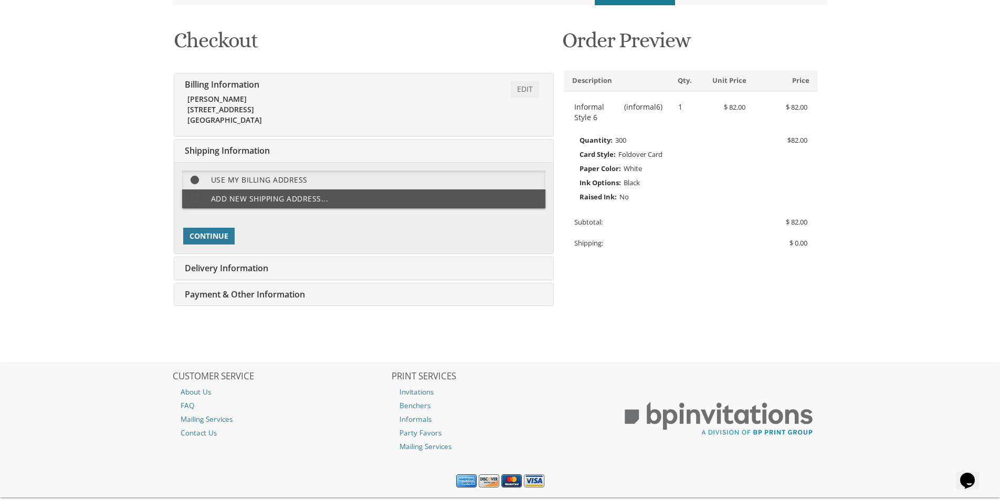
scroll to position [164, 0]
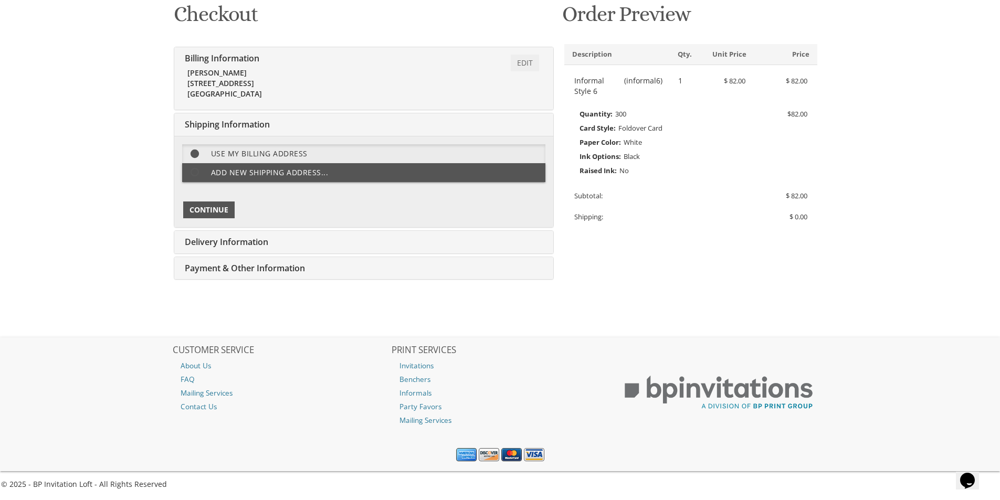
click at [204, 214] on span "Continue" at bounding box center [209, 210] width 39 height 11
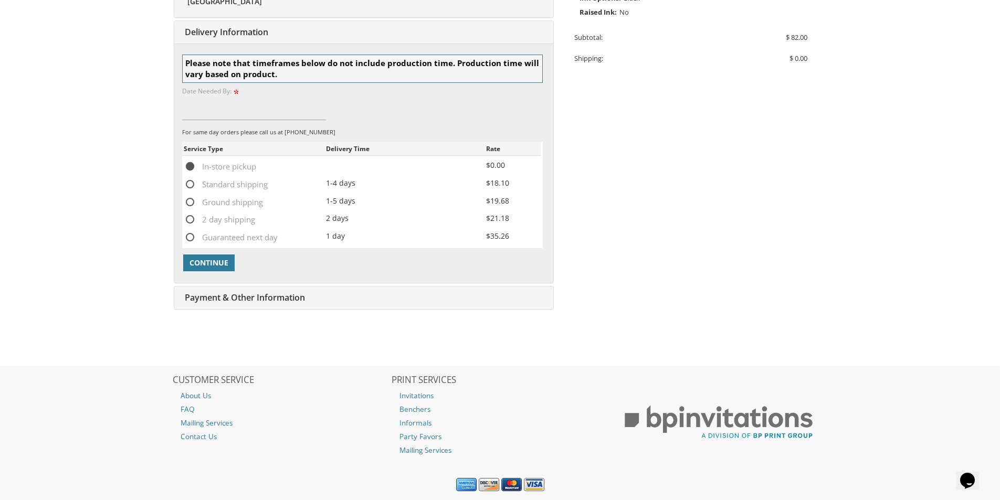
scroll to position [325, 0]
click at [199, 111] on input at bounding box center [254, 107] width 144 height 24
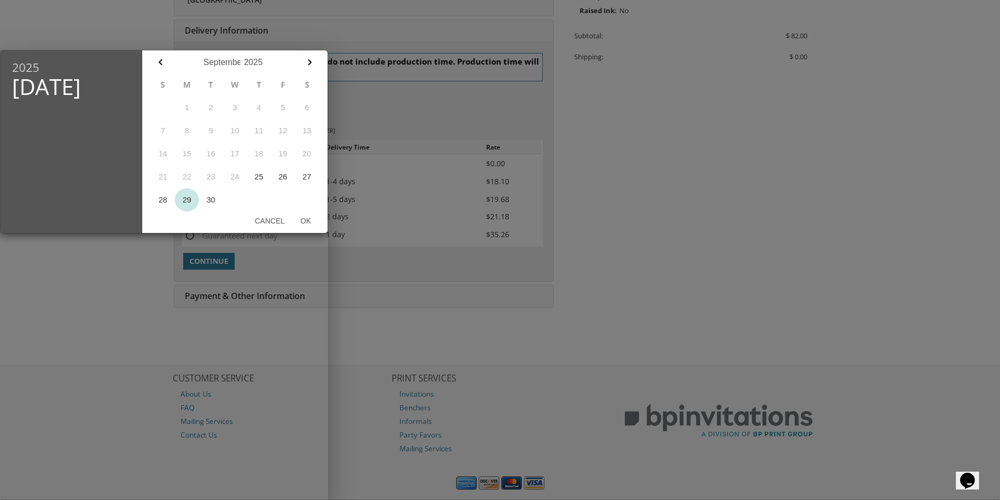
click at [192, 200] on button "29" at bounding box center [187, 200] width 24 height 23
click at [302, 222] on button "Ok" at bounding box center [305, 221] width 26 height 19
type input "Sep 29, 2025"
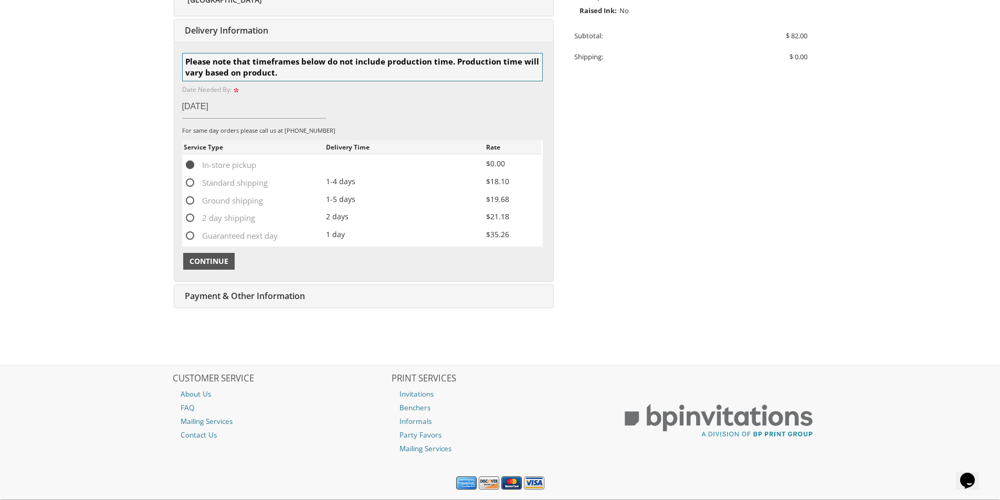
click at [214, 264] on span "Continue" at bounding box center [209, 261] width 39 height 11
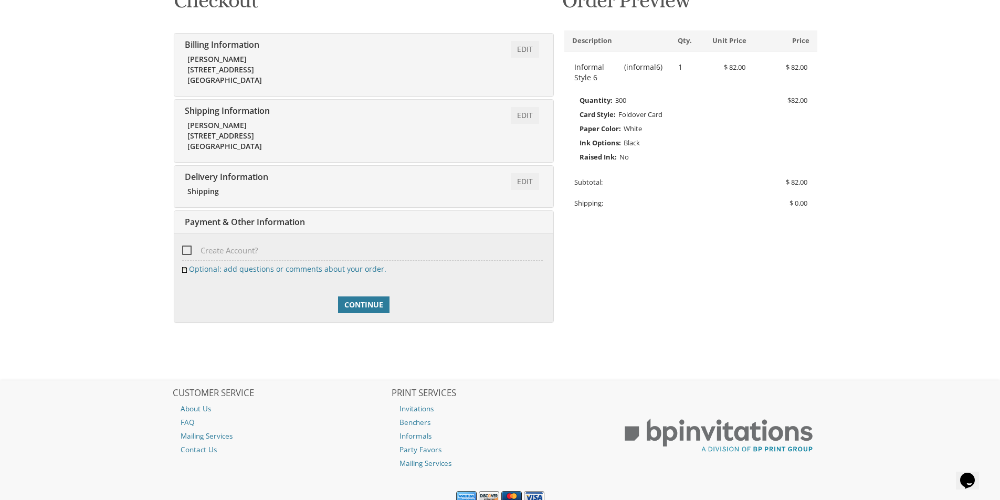
scroll to position [221, 0]
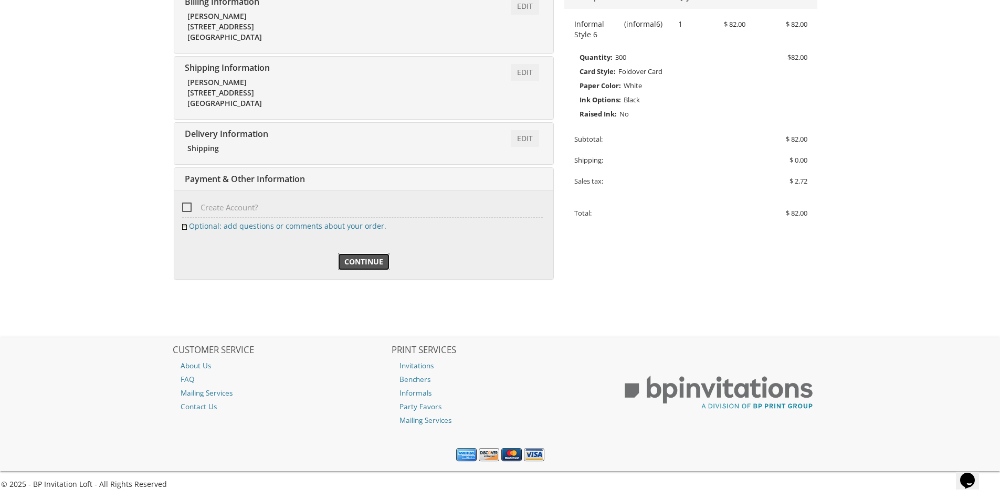
click at [348, 267] on span "Continue" at bounding box center [363, 262] width 39 height 11
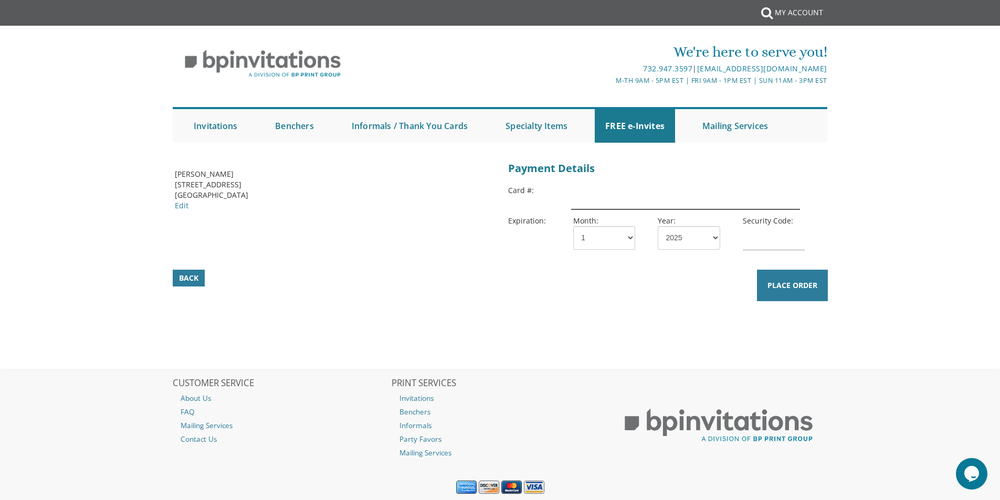
click at [637, 194] on input "text" at bounding box center [685, 197] width 228 height 24
type input "5410710420618099"
click at [614, 236] on select "1 2 3 4 5 6 7 8 9 10 11 12" at bounding box center [604, 238] width 62 height 24
select select "08"
click at [573, 226] on select "1 2 3 4 5 6 7 8 9 10 11 12" at bounding box center [604, 238] width 62 height 24
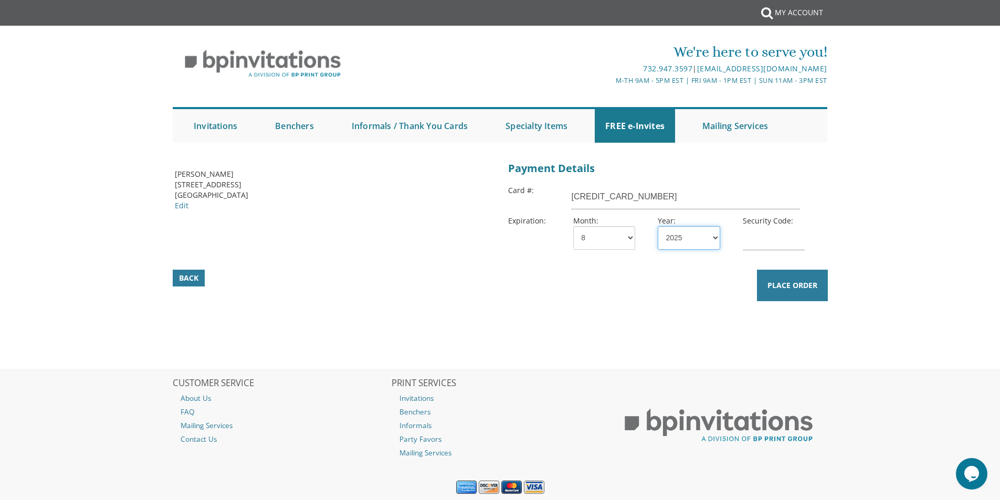
click at [685, 234] on select "2025 2026 2027 2028 2029 2030 2031 2032 2033 2034 2035" at bounding box center [689, 238] width 62 height 24
select select "29"
click at [658, 226] on select "2025 2026 2027 2028 2029 2030 2031 2032 2033 2034 2035" at bounding box center [689, 238] width 62 height 24
click at [745, 247] on input "text" at bounding box center [774, 238] width 62 height 24
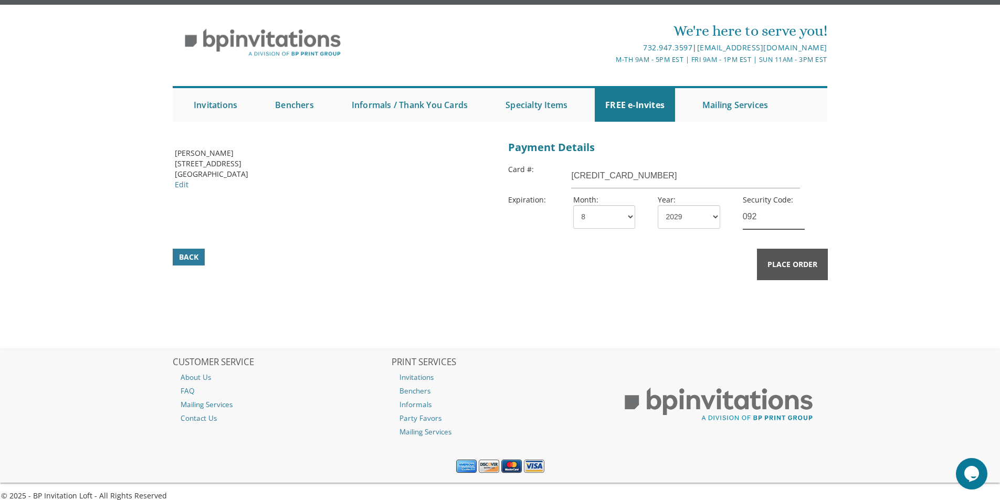
scroll to position [33, 0]
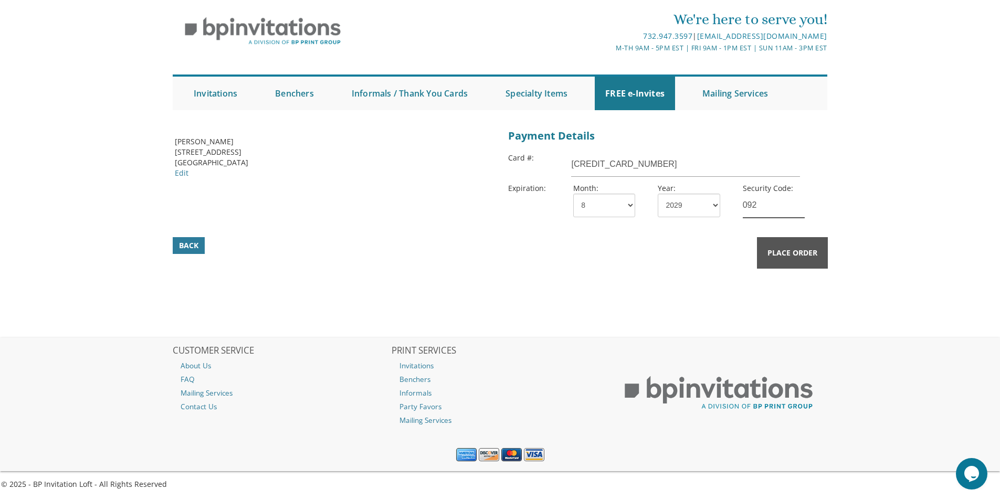
type input "092"
click at [782, 248] on span "Place Order" at bounding box center [793, 253] width 50 height 11
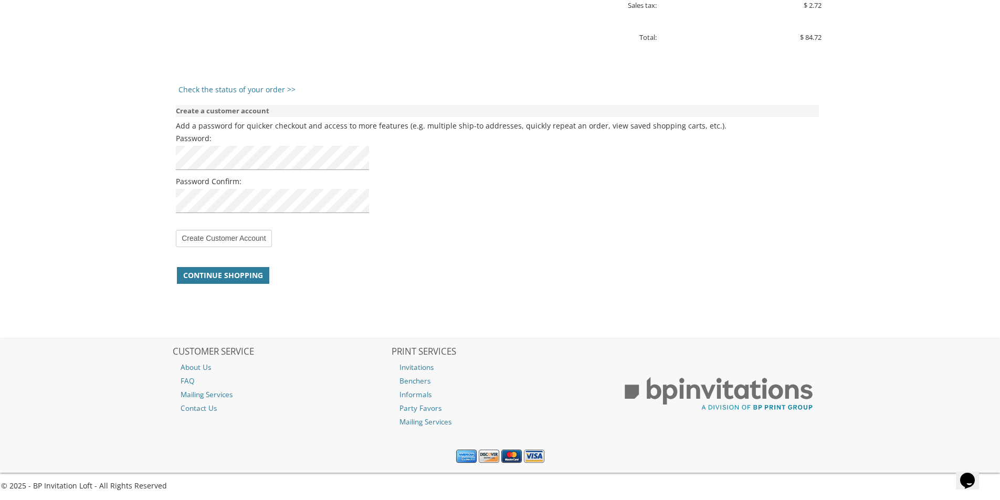
scroll to position [758, 0]
click at [212, 240] on input "Create Customer Account" at bounding box center [224, 236] width 96 height 17
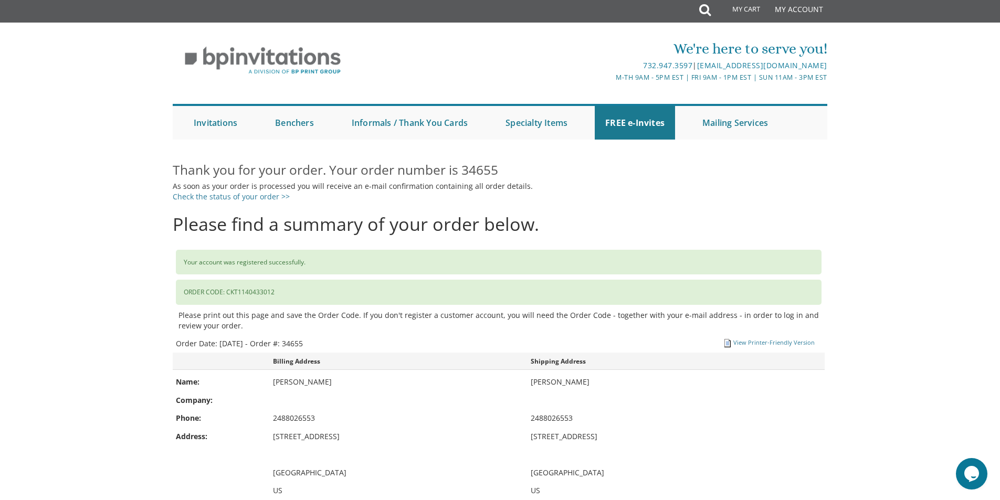
scroll to position [2, 0]
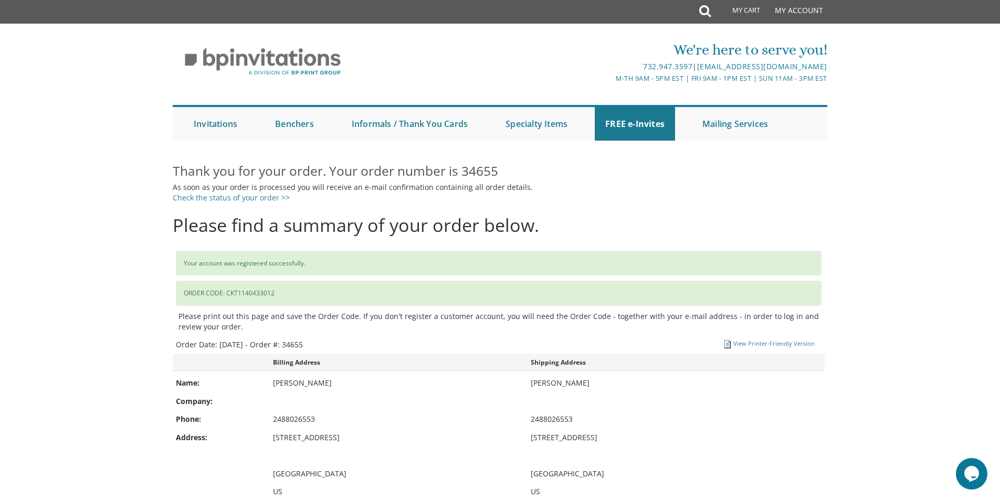
click at [779, 349] on div "Order Date: [DATE] - Order #: 34655 View Printer-Friendly Version" at bounding box center [499, 345] width 646 height 12
click at [772, 346] on link "View Printer-Friendly Version" at bounding box center [774, 344] width 81 height 8
click at [780, 13] on link "My Account" at bounding box center [799, 10] width 59 height 25
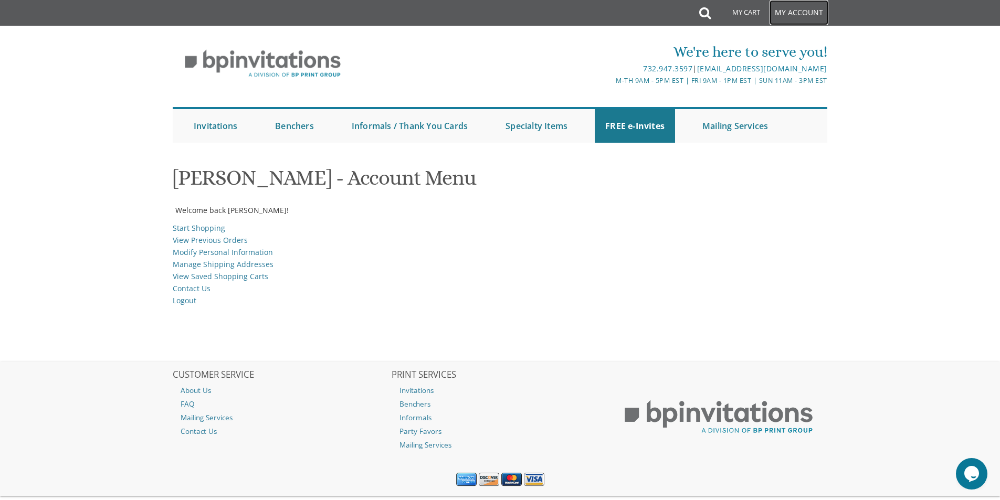
click at [789, 10] on link "My Account" at bounding box center [799, 12] width 59 height 25
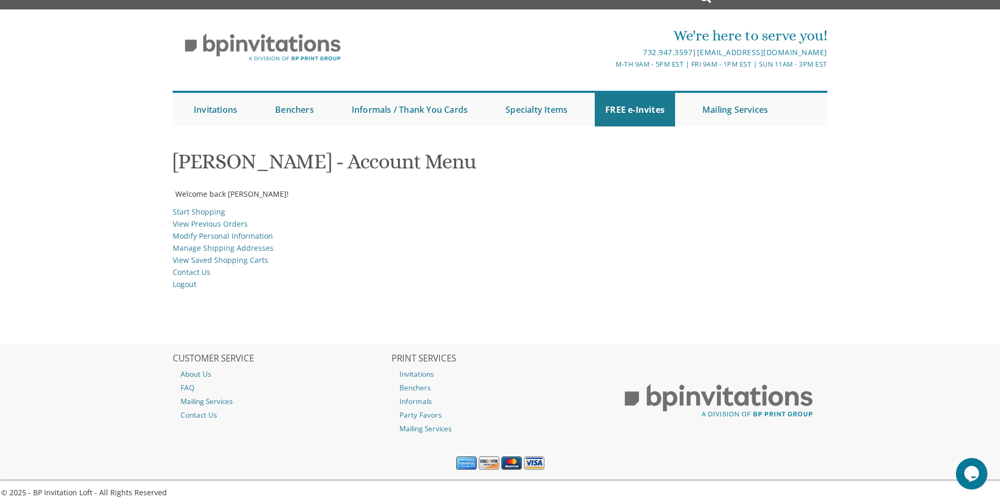
scroll to position [25, 0]
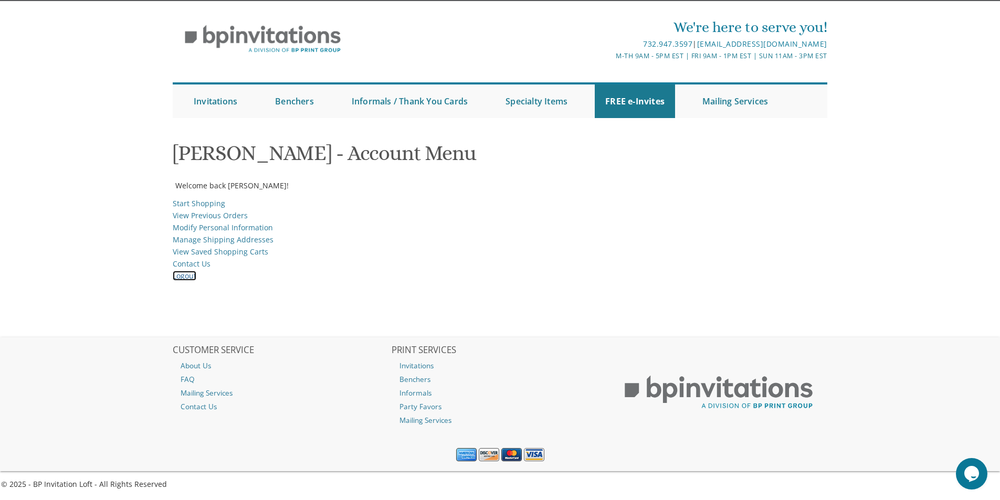
click at [189, 278] on link "Logout" at bounding box center [185, 276] width 24 height 10
